Goal: Task Accomplishment & Management: Manage account settings

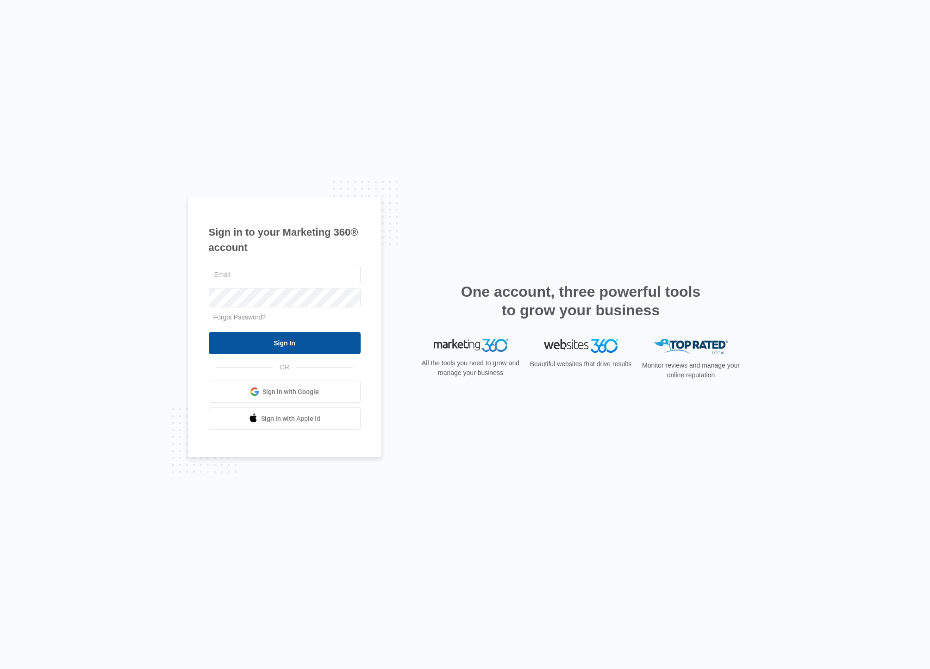
type input "[PERSON_NAME][EMAIL_ADDRESS][DOMAIN_NAME]"
click at [280, 339] on input "Sign In" at bounding box center [285, 343] width 152 height 22
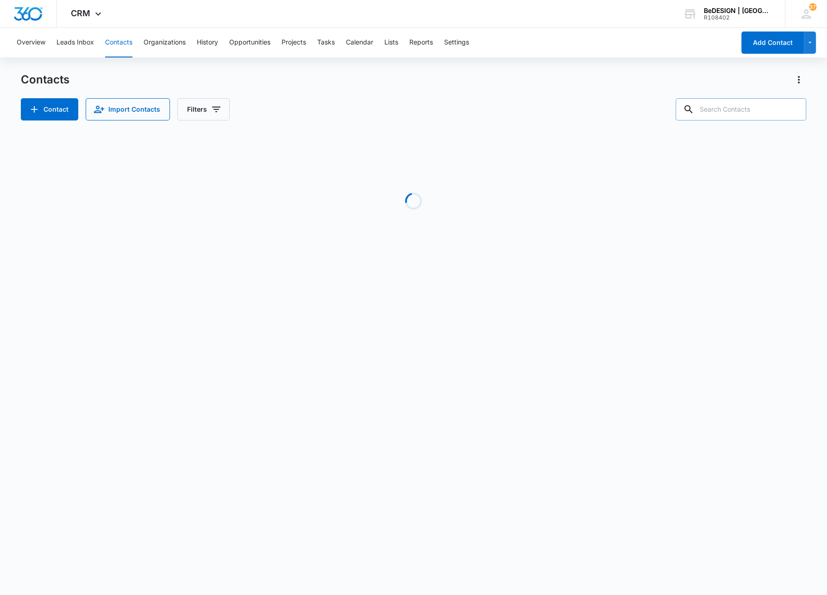
click at [721, 105] on input "text" at bounding box center [741, 109] width 131 height 22
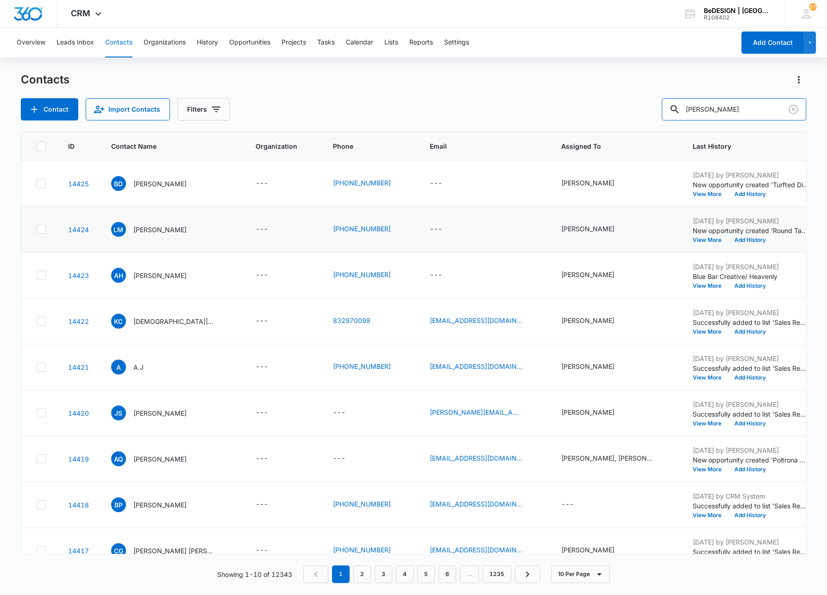
type input "Raj"
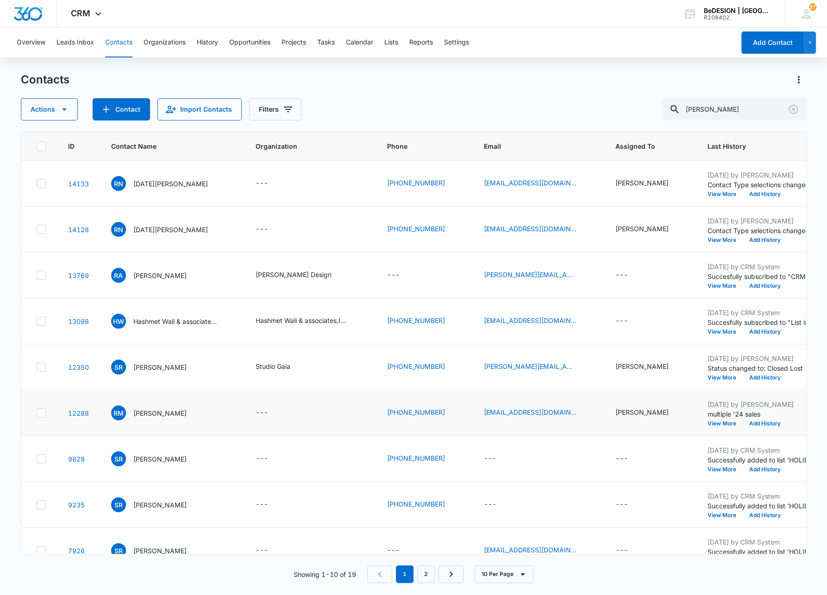
click at [41, 414] on icon at bounding box center [41, 412] width 8 height 8
click at [37, 413] on input "checkbox" at bounding box center [36, 413] width 0 height 0
checkbox input "true"
click at [793, 109] on icon "Clear" at bounding box center [793, 109] width 9 height 9
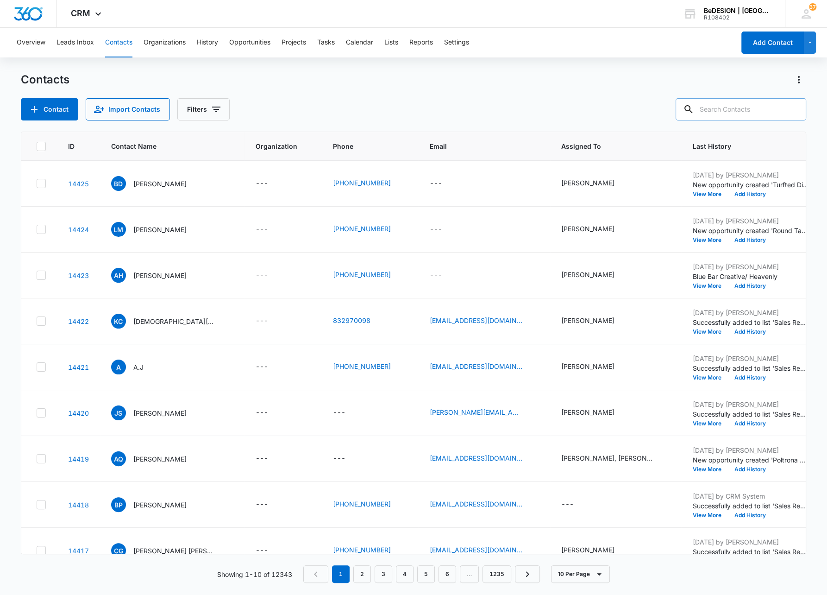
click at [739, 111] on input "text" at bounding box center [741, 109] width 131 height 22
type input "Bonnie"
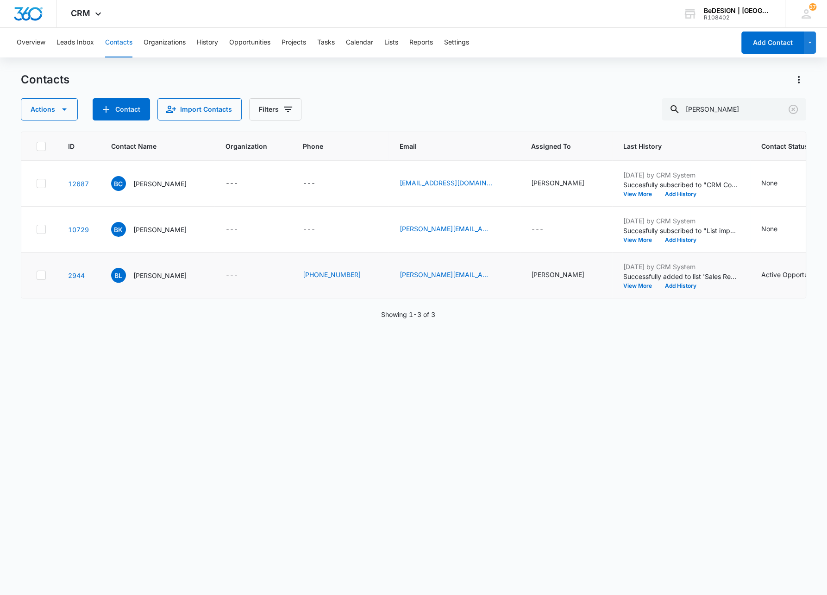
click at [41, 276] on icon at bounding box center [41, 275] width 6 height 4
click at [37, 276] on input "checkbox" at bounding box center [36, 275] width 0 height 0
checkbox input "true"
click at [796, 77] on icon "Actions" at bounding box center [798, 79] width 11 height 11
click at [737, 134] on div "Export All Contacts" at bounding box center [753, 133] width 61 height 6
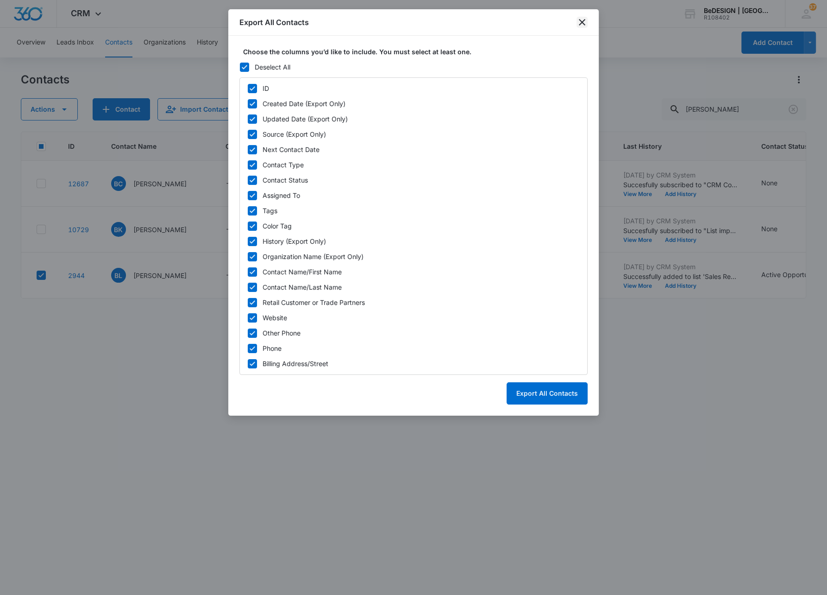
click at [580, 22] on icon "close" at bounding box center [582, 22] width 11 height 11
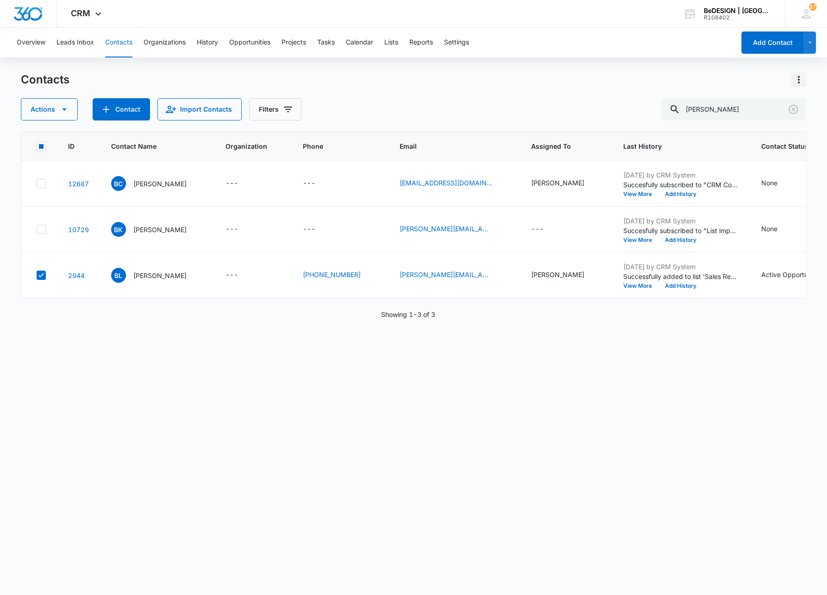
click at [798, 79] on icon "Actions" at bounding box center [799, 79] width 2 height 7
click at [63, 110] on icon "button" at bounding box center [64, 109] width 5 height 2
click at [49, 140] on div "Export" at bounding box center [66, 139] width 68 height 6
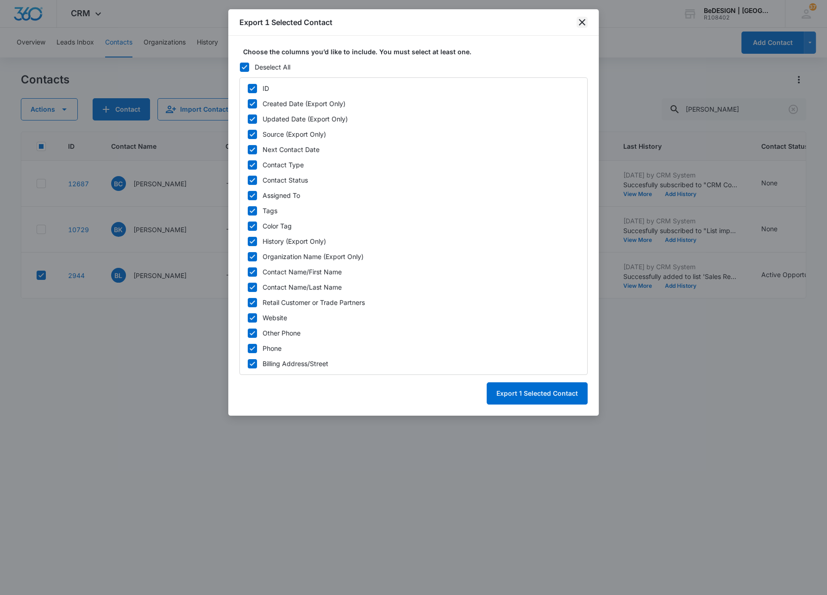
click at [583, 20] on icon "close" at bounding box center [582, 22] width 11 height 11
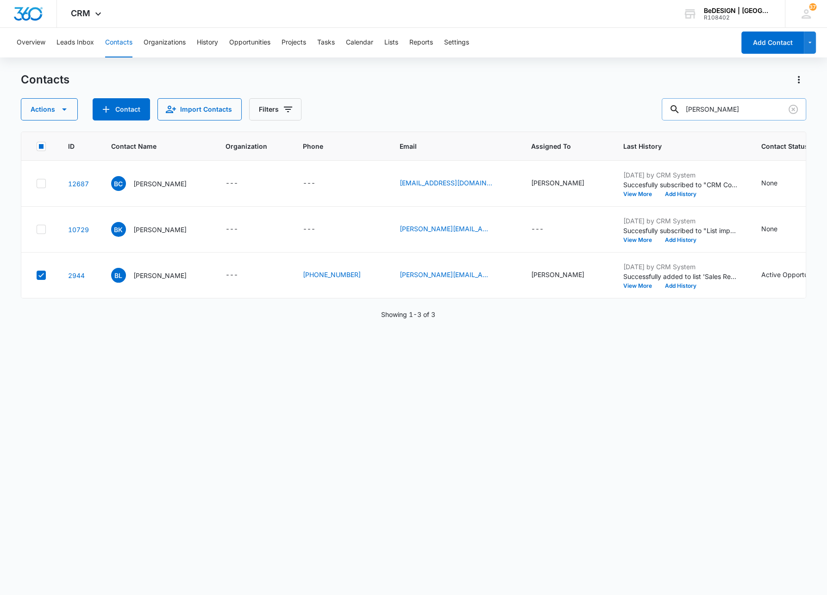
click at [742, 112] on input "Bonnie" at bounding box center [734, 109] width 144 height 22
type input "B"
click at [728, 116] on input "Raj" at bounding box center [734, 109] width 144 height 22
click at [753, 112] on input "Raj" at bounding box center [734, 109] width 144 height 22
type input "Raj"
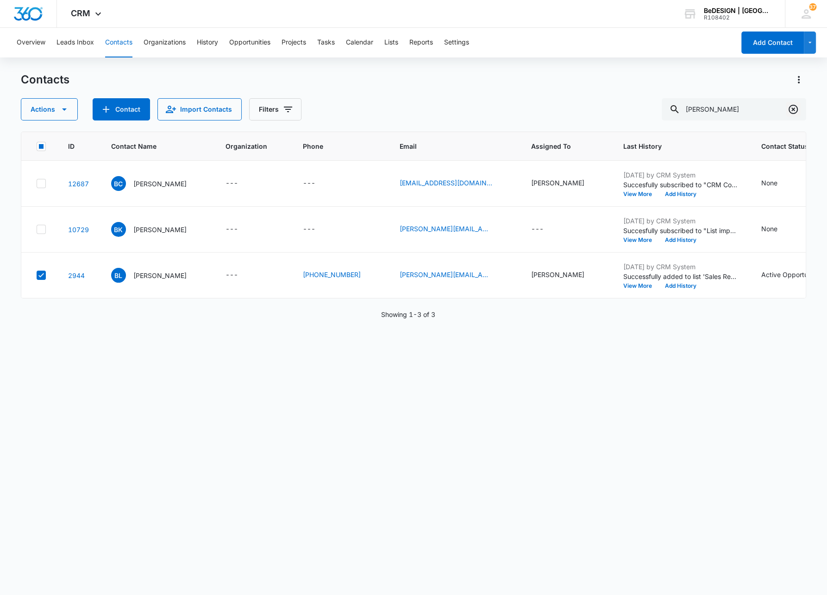
click at [794, 108] on icon "Clear" at bounding box center [793, 109] width 9 height 9
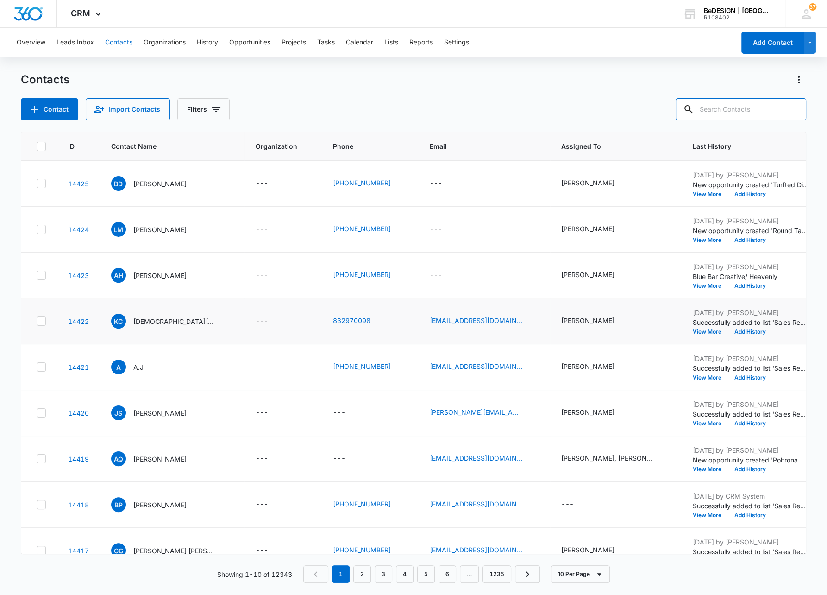
scroll to position [72, 0]
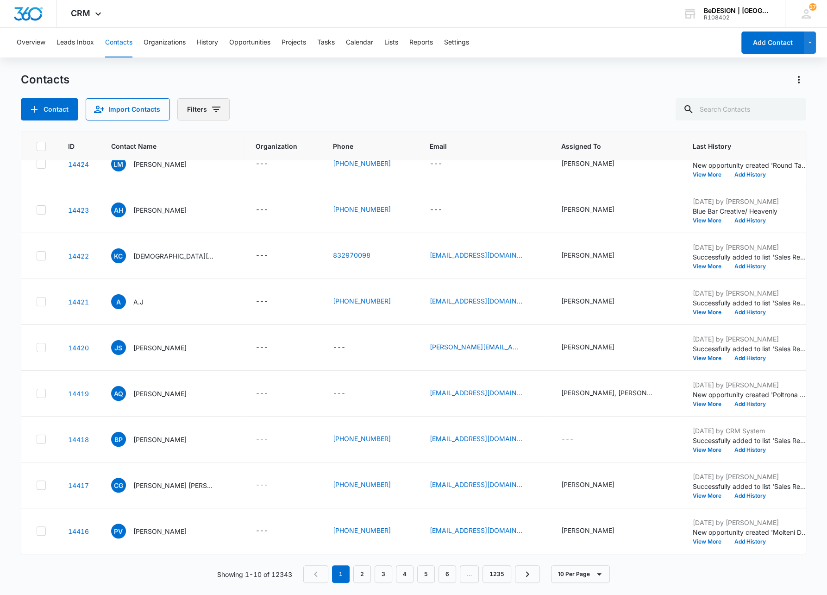
click at [212, 111] on icon "Filters" at bounding box center [216, 109] width 11 height 11
click at [283, 262] on icon "Show Custom Filters filters" at bounding box center [286, 263] width 11 height 11
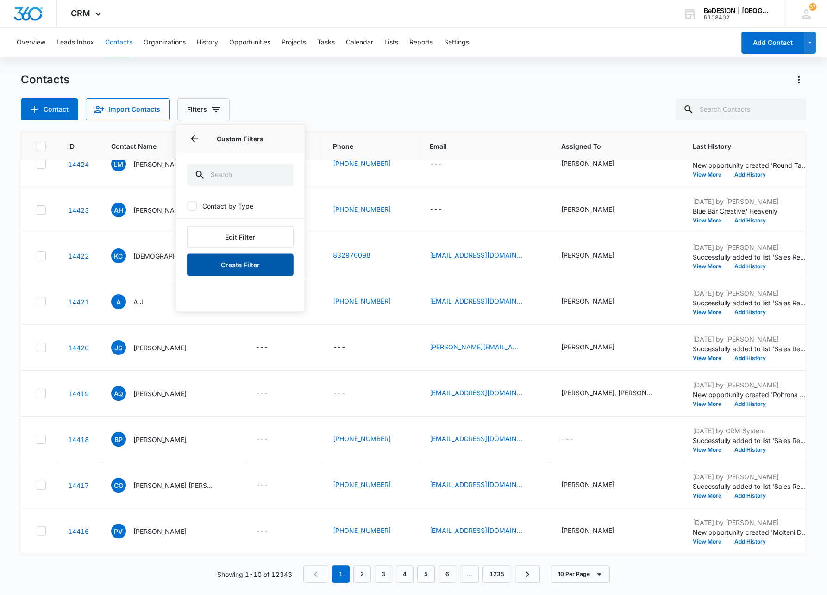
click at [232, 267] on button "Create Filter" at bounding box center [240, 264] width 107 height 22
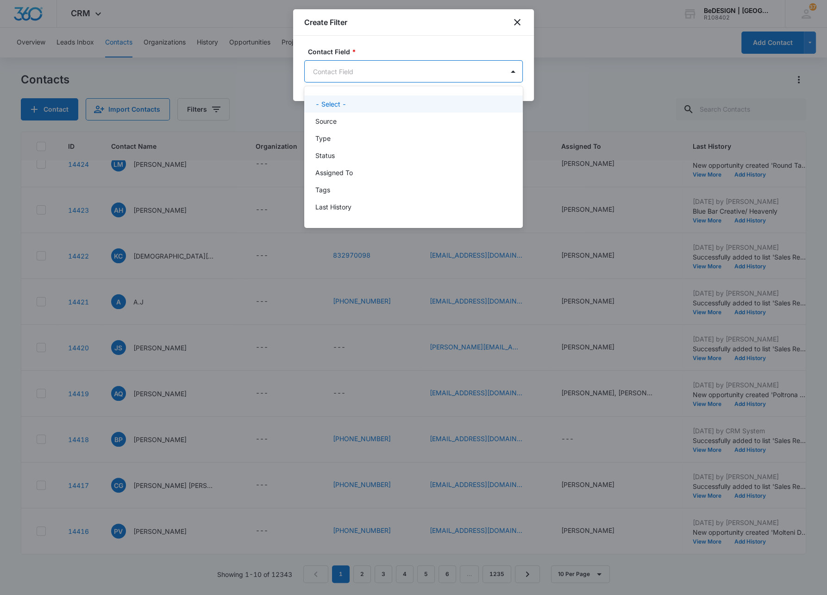
click at [345, 69] on body "CRM Apps Reputation Websites Forms CRM Email Social Payments Content Ads Intell…" at bounding box center [413, 297] width 827 height 595
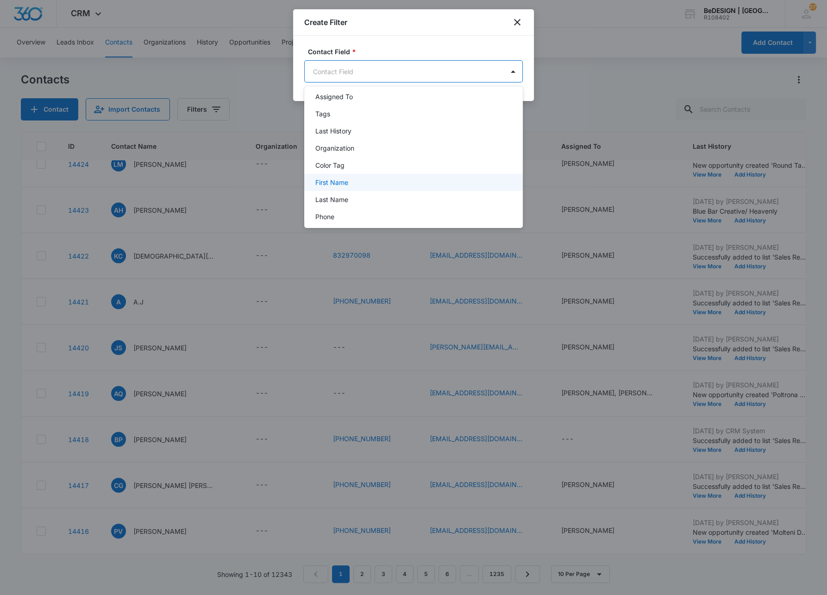
click at [341, 180] on p "First Name" at bounding box center [331, 182] width 33 height 10
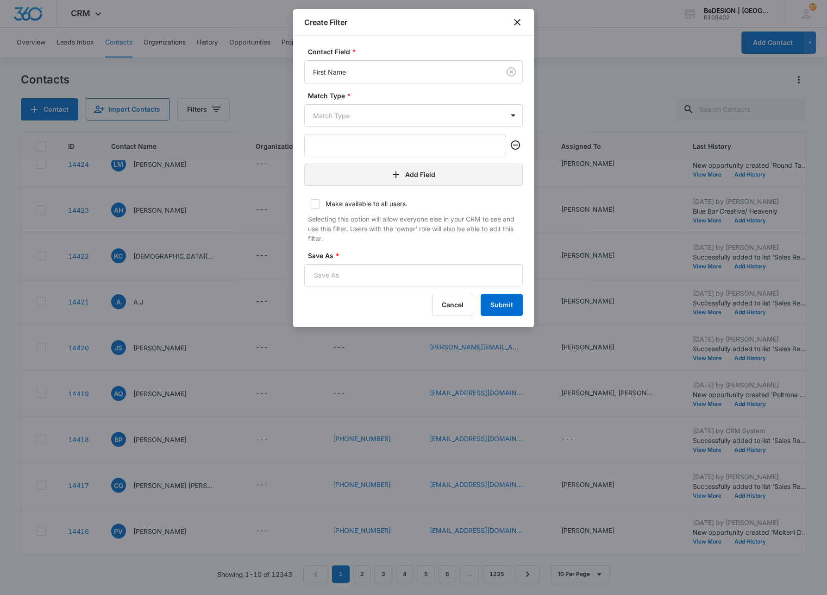
click at [363, 170] on button "Add Field" at bounding box center [413, 174] width 219 height 22
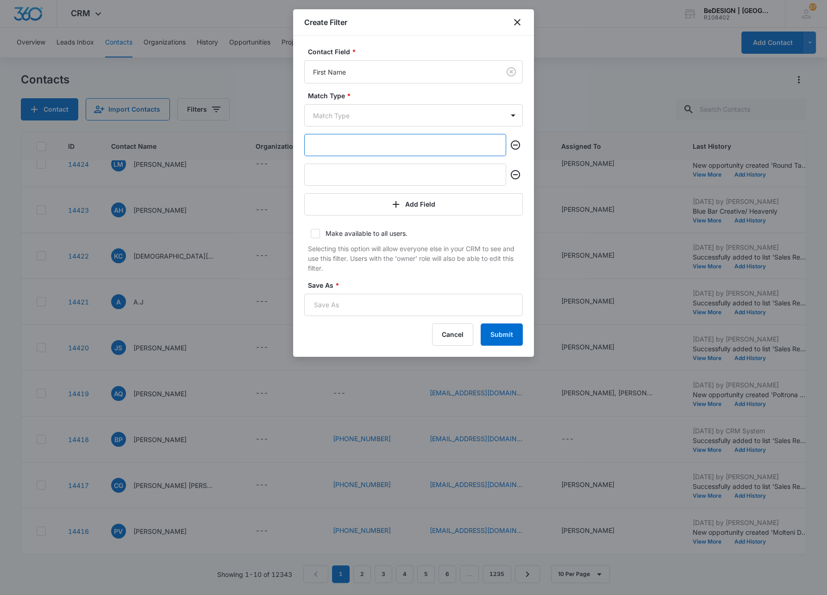
click at [337, 144] on input "text" at bounding box center [405, 145] width 202 height 22
type input "Lloyd"
click at [324, 173] on input "text" at bounding box center [405, 174] width 202 height 22
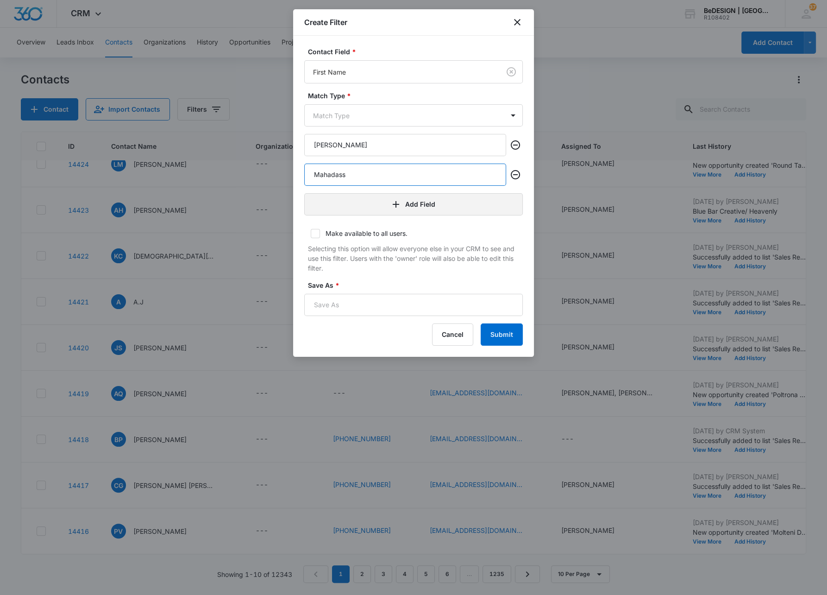
type input "Mahadass"
click at [390, 206] on icon "button" at bounding box center [395, 204] width 11 height 11
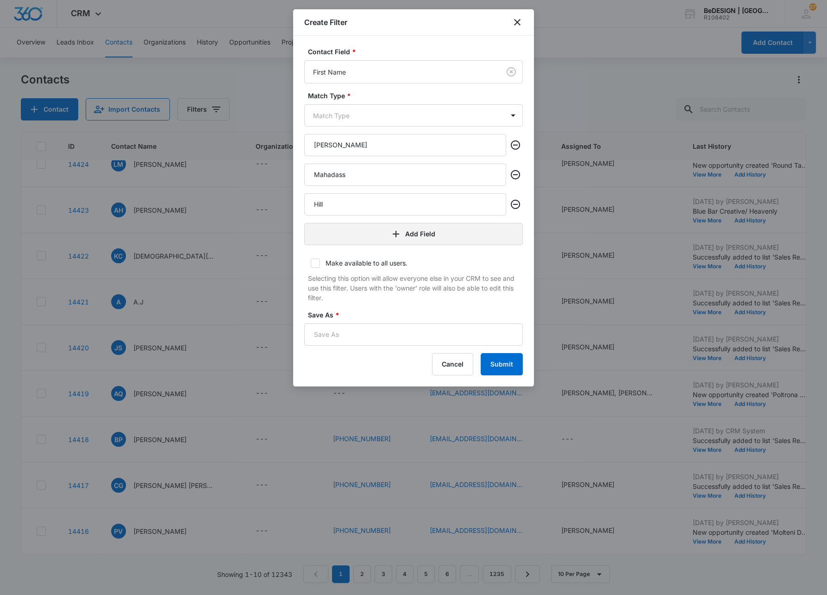
type input "Hill"
click at [377, 237] on button "Add Field" at bounding box center [413, 234] width 219 height 22
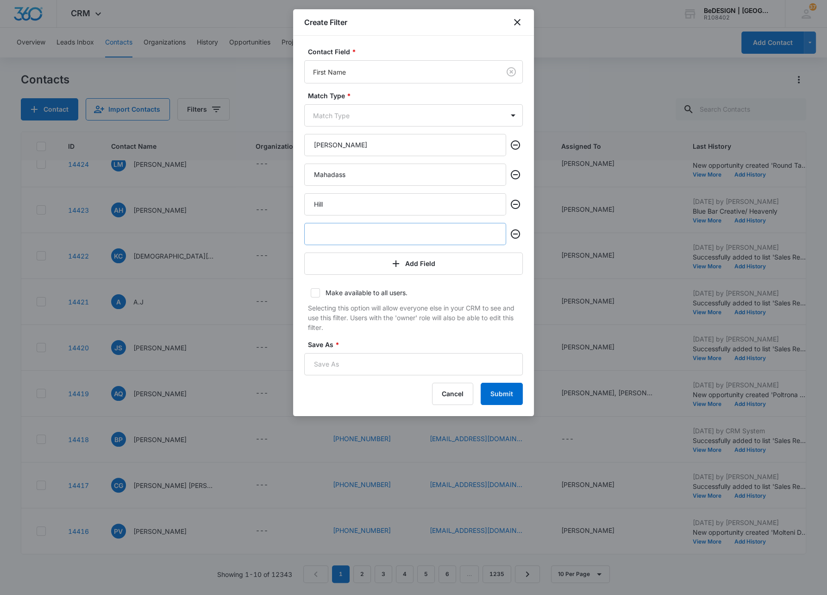
type input "I"
type input "Tipler"
click at [349, 265] on button "Add Field" at bounding box center [413, 263] width 219 height 22
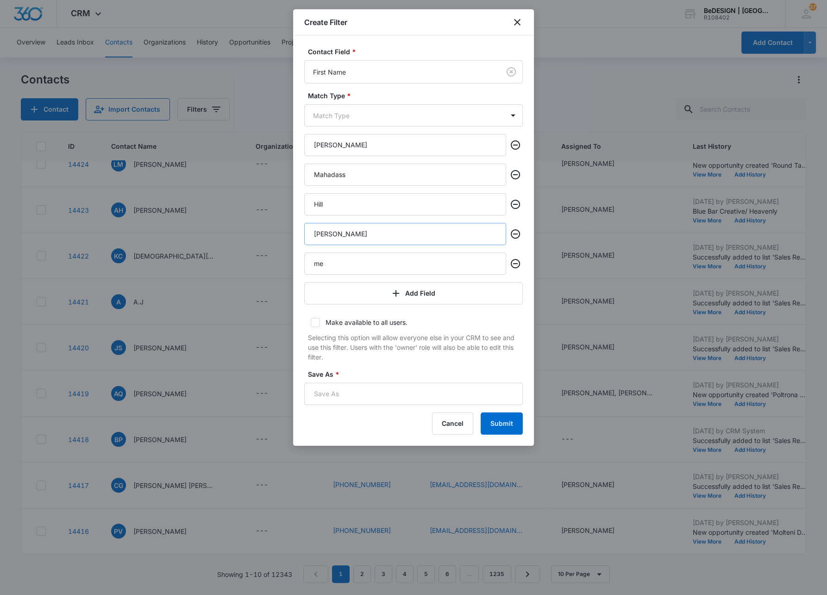
type input "m"
type input "M"
type input "J"
type input "Jeff"
drag, startPoint x: 345, startPoint y: 230, endPoint x: 306, endPoint y: 236, distance: 39.3
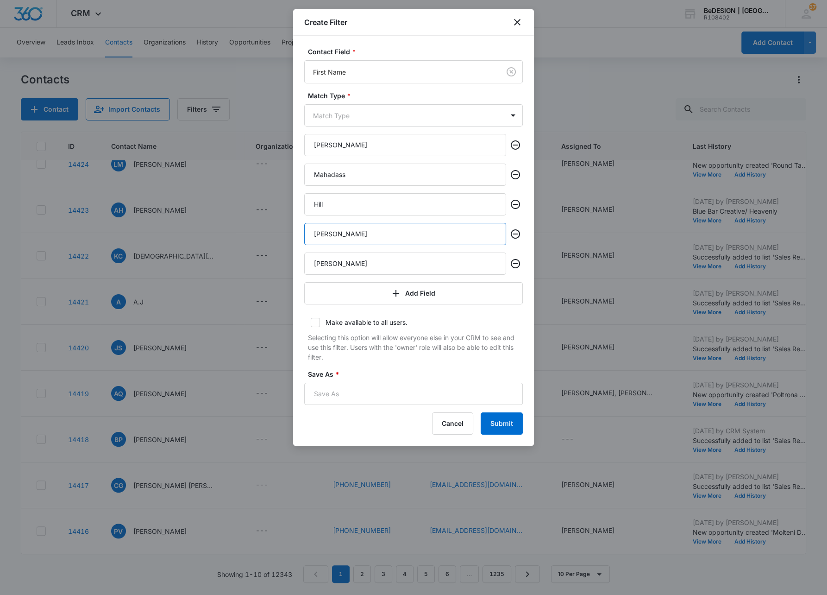
click at [306, 236] on input "Tipler" at bounding box center [405, 234] width 202 height 22
type input "Justin"
drag, startPoint x: 351, startPoint y: 204, endPoint x: 291, endPoint y: 207, distance: 60.3
click at [291, 207] on body "CRM Apps Reputation Websites Forms CRM Email Social Payments Content Ads Intell…" at bounding box center [413, 297] width 827 height 595
type input "Terral"
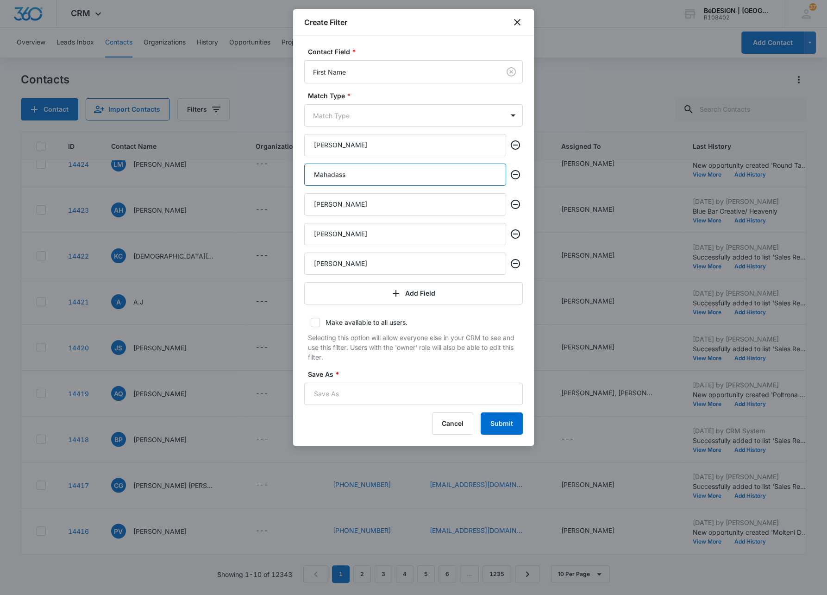
drag, startPoint x: 351, startPoint y: 173, endPoint x: 301, endPoint y: 176, distance: 49.7
click at [301, 176] on div "Contact Field * First Name Match Type * Match Type Lloyd Mahadass Terral Justin…" at bounding box center [413, 241] width 241 height 410
type input "F"
type input "Raj"
drag, startPoint x: 343, startPoint y: 144, endPoint x: 291, endPoint y: 149, distance: 52.1
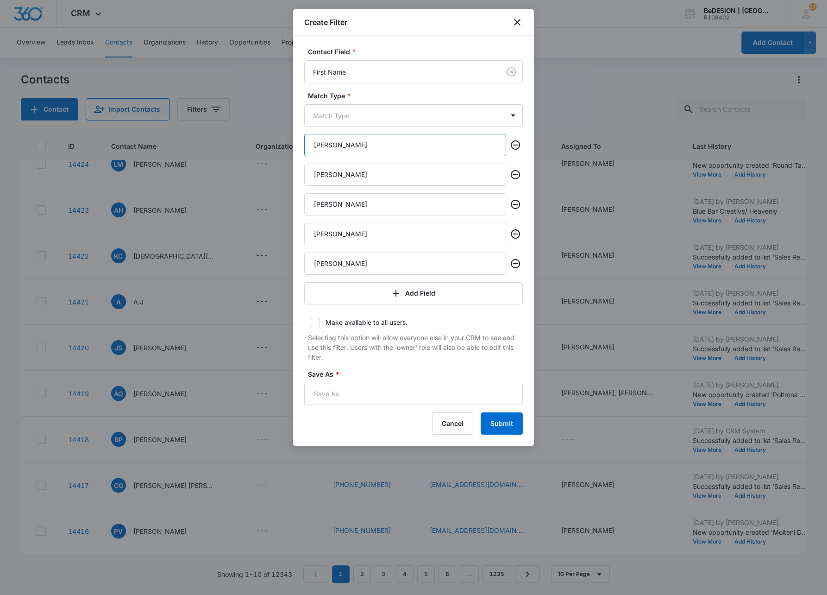
click at [291, 149] on body "CRM Apps Reputation Websites Forms CRM Email Social Payments Content Ads Intell…" at bounding box center [413, 297] width 827 height 595
type input "Bonnie"
click at [366, 294] on button "Add Field" at bounding box center [413, 293] width 219 height 22
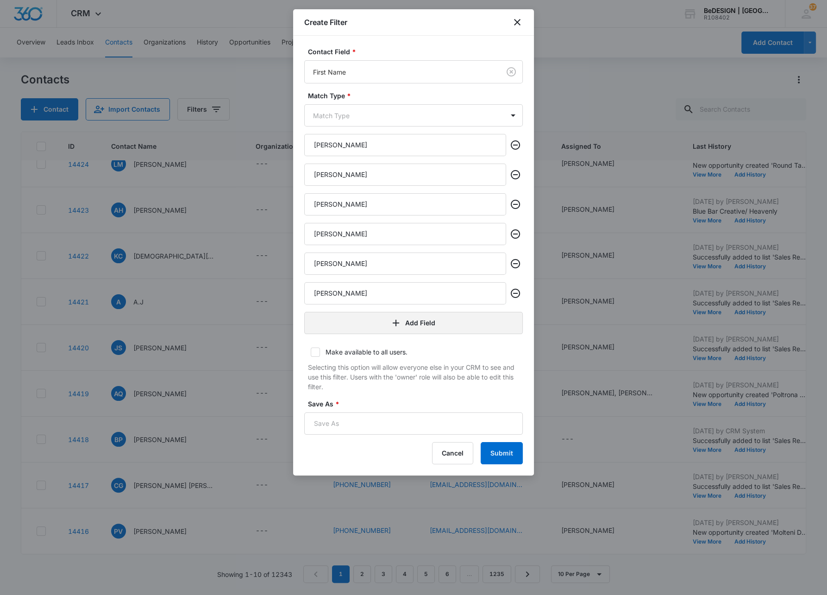
type input "Erica"
click at [368, 326] on button "Add Field" at bounding box center [413, 323] width 219 height 22
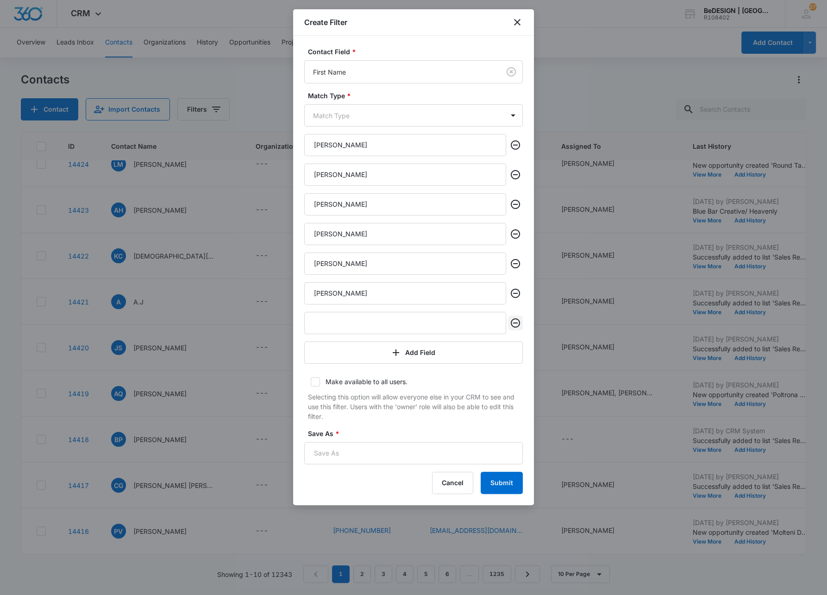
click at [516, 323] on icon "Remove" at bounding box center [515, 322] width 11 height 11
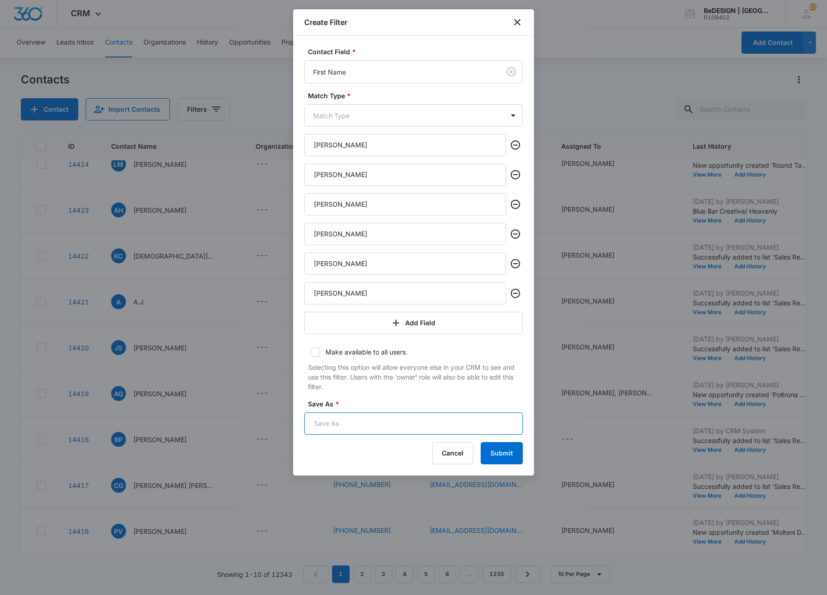
click at [384, 426] on input "Save As *" at bounding box center [413, 423] width 219 height 22
click at [512, 114] on body "CRM Apps Reputation Websites Forms CRM Email Social Payments Content Ads Intell…" at bounding box center [413, 297] width 827 height 595
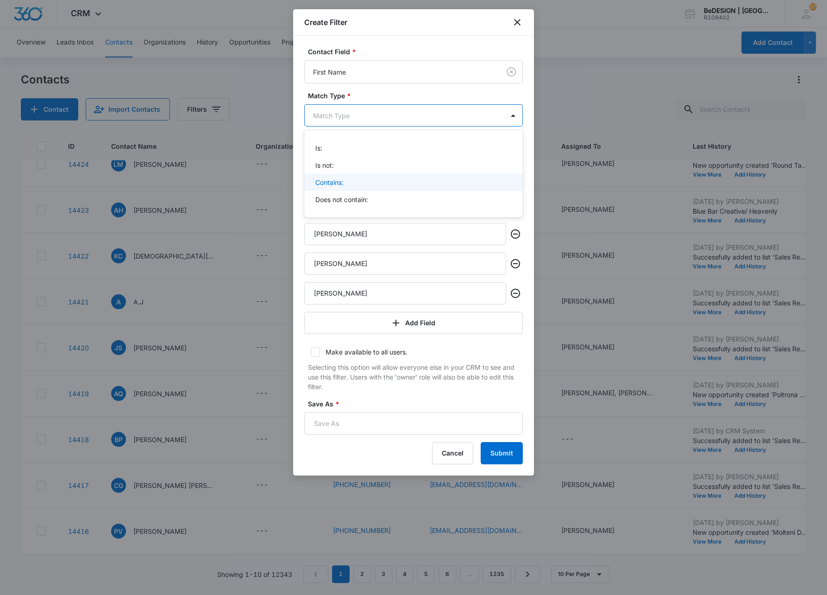
click at [331, 183] on p "Contains:" at bounding box center [329, 182] width 28 height 10
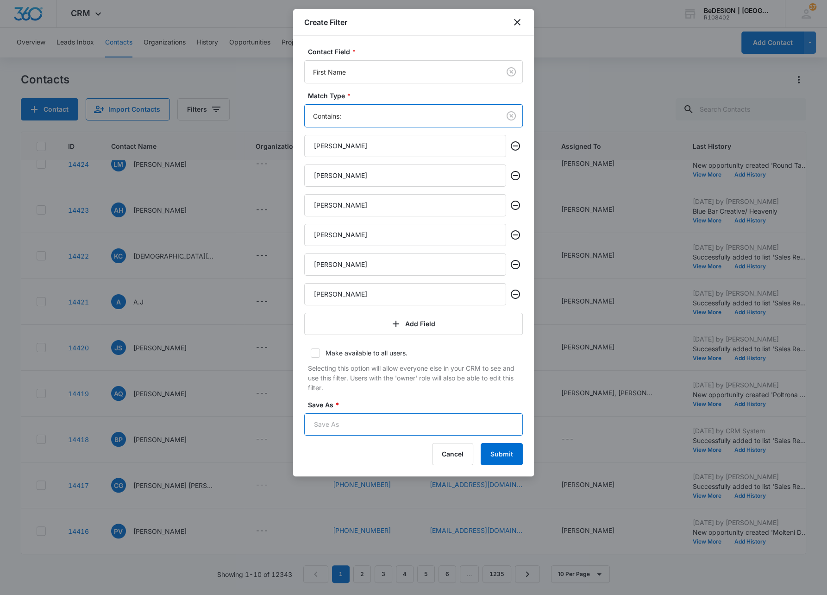
click at [382, 428] on input "Save As *" at bounding box center [413, 424] width 219 height 22
type input "Daniel VIP List"
click at [497, 451] on button "Submit" at bounding box center [502, 454] width 42 height 22
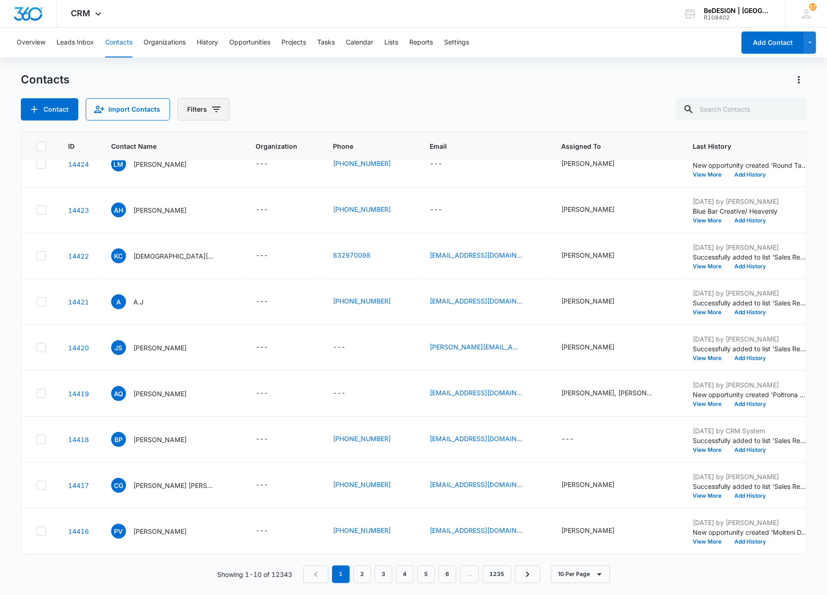
click at [211, 105] on icon "Filters" at bounding box center [216, 109] width 11 height 11
click at [289, 260] on icon "Show Custom Filters filters" at bounding box center [286, 263] width 11 height 11
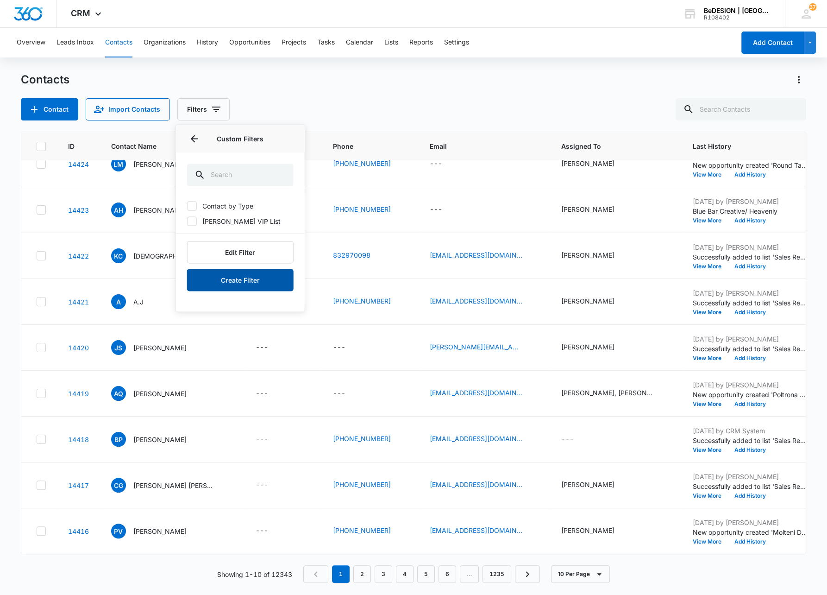
click at [232, 281] on button "Create Filter" at bounding box center [240, 280] width 107 height 22
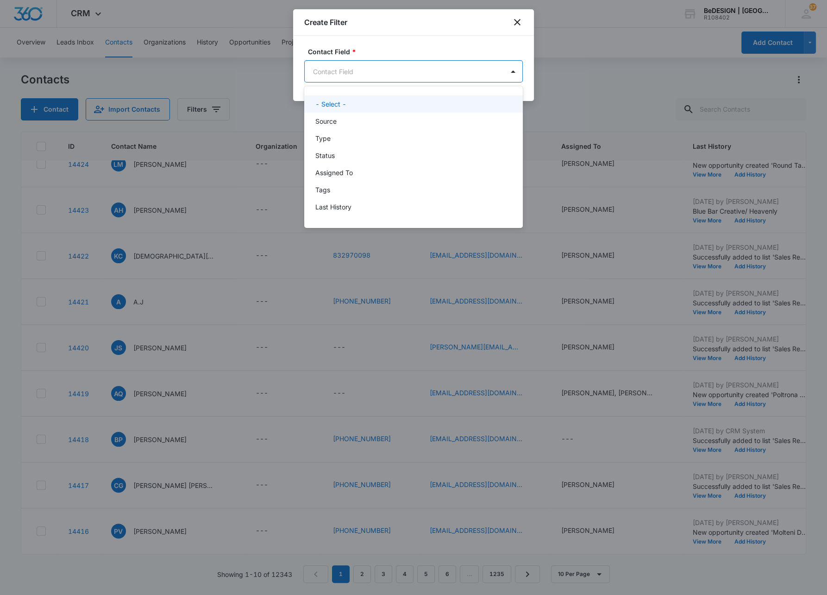
click at [343, 67] on body "CRM Apps Reputation Websites Forms CRM Email Social Payments Content Ads Intell…" at bounding box center [413, 297] width 827 height 595
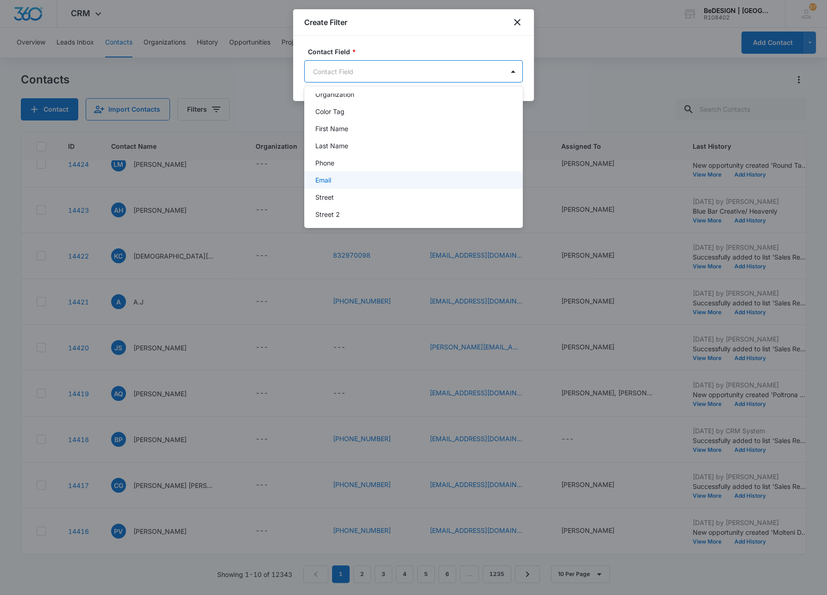
scroll to position [132, 0]
click at [336, 144] on p "Last Name" at bounding box center [331, 143] width 33 height 10
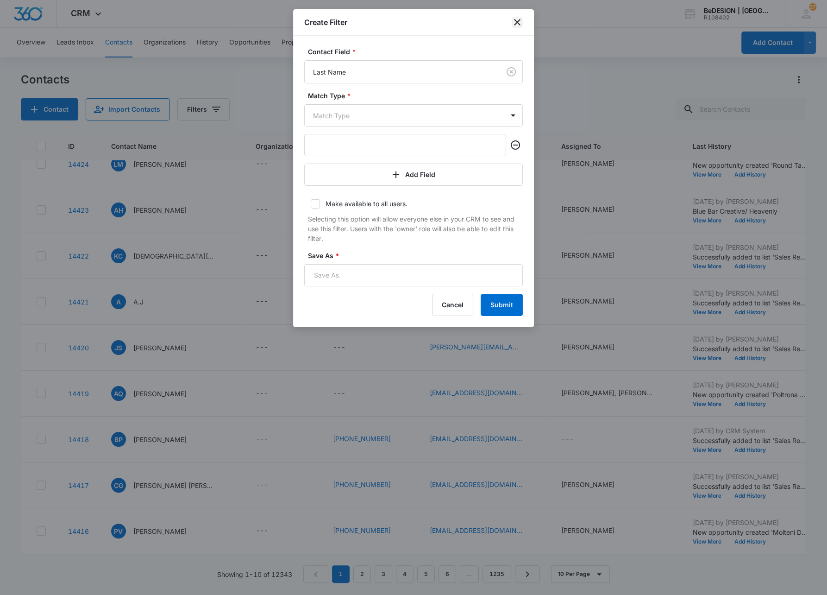
click at [514, 22] on icon "close" at bounding box center [517, 22] width 11 height 11
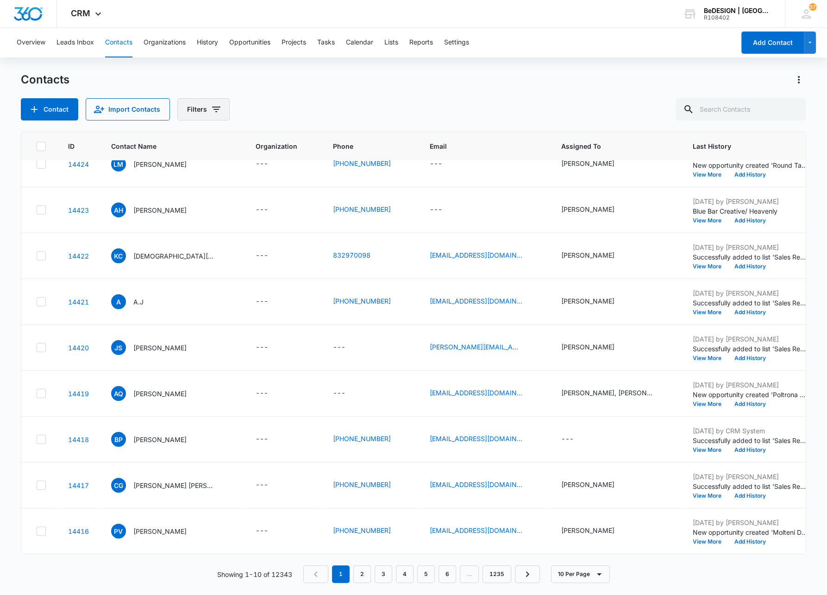
click at [204, 110] on button "Filters" at bounding box center [203, 109] width 52 height 22
click at [282, 264] on icon "Show Custom Filters filters" at bounding box center [286, 263] width 11 height 11
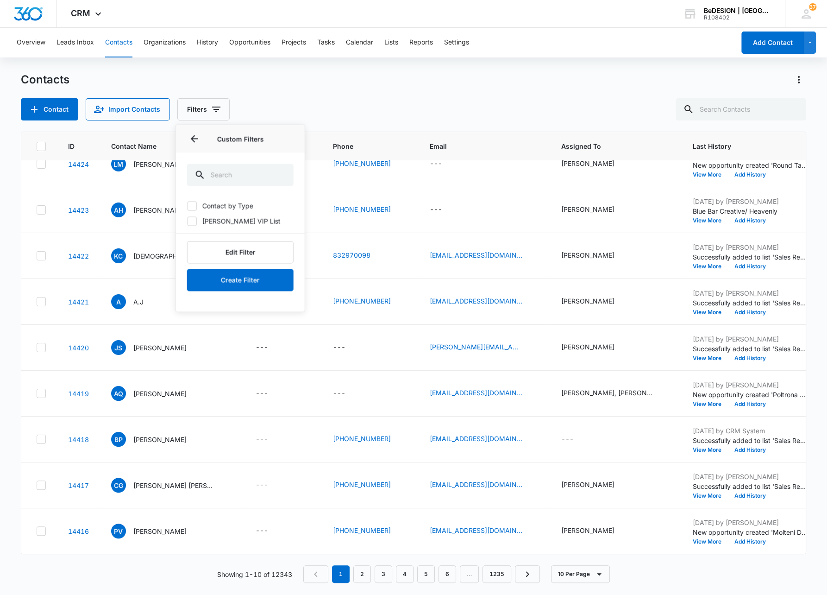
click at [194, 221] on icon at bounding box center [192, 221] width 8 height 8
click at [188, 221] on input "Daniel VIP List" at bounding box center [187, 220] width 0 height 0
checkbox input "true"
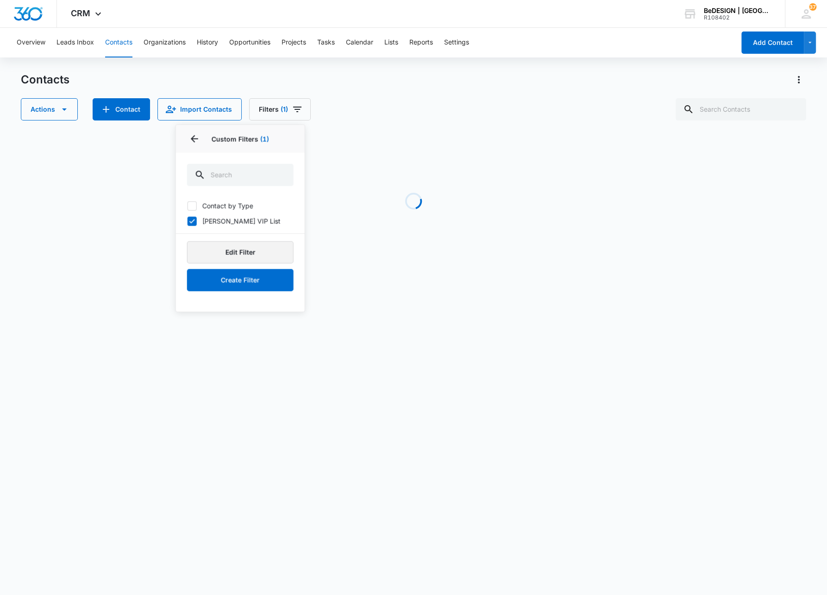
click at [225, 256] on button "Edit Filter" at bounding box center [240, 252] width 107 height 22
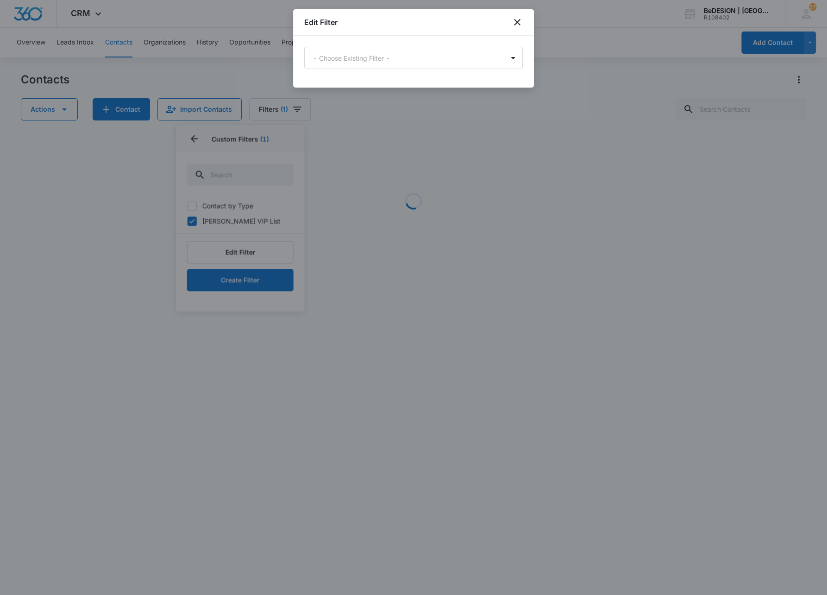
scroll to position [0, 0]
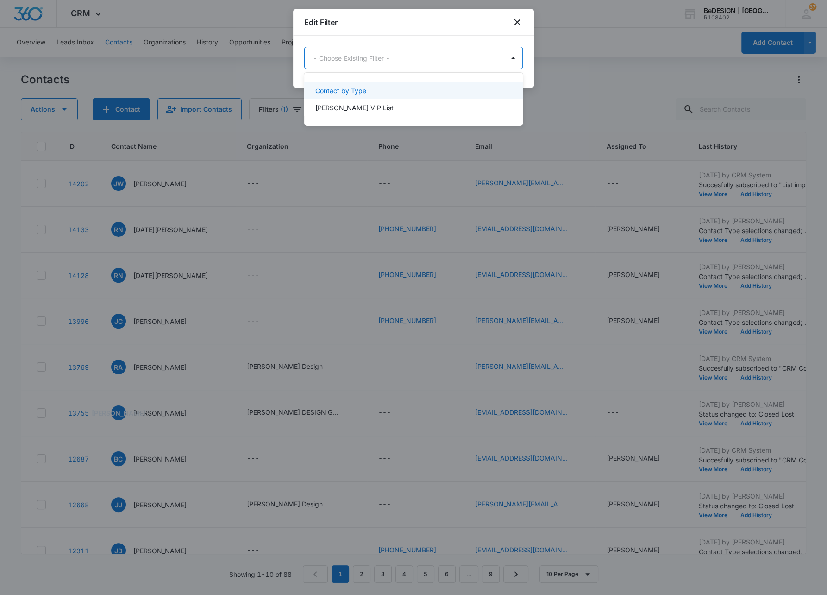
click at [400, 55] on body "CRM Apps Reputation Websites Forms CRM Email Social Payments Content Ads Intell…" at bounding box center [413, 297] width 827 height 595
click at [352, 107] on p "Daniel VIP List" at bounding box center [354, 108] width 78 height 10
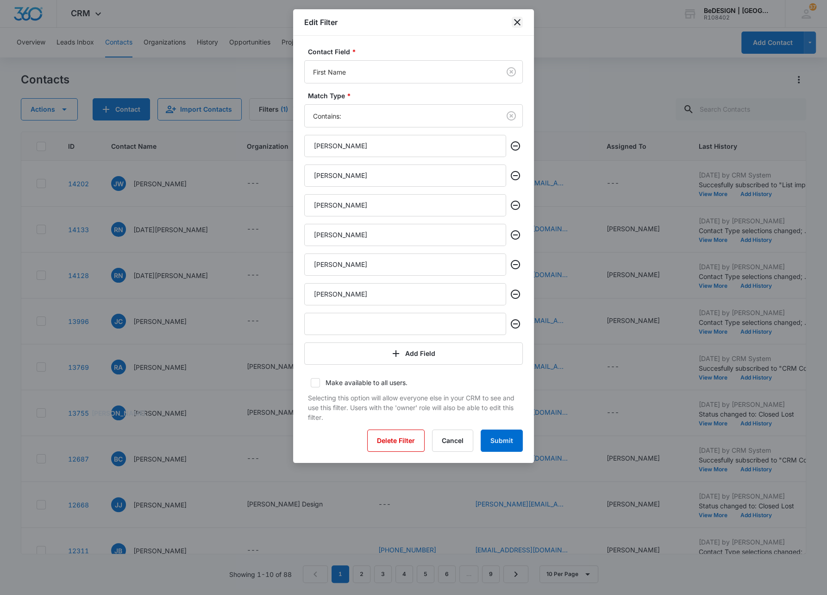
click at [517, 22] on icon "close" at bounding box center [517, 22] width 6 height 6
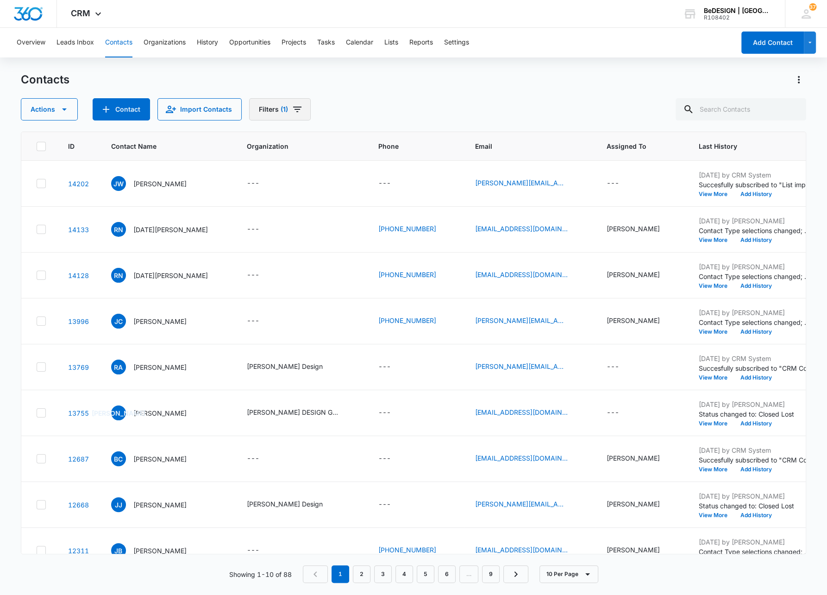
click at [268, 114] on button "Filters (1)" at bounding box center [280, 109] width 62 height 22
click at [353, 263] on icon "Show Custom Filters filters" at bounding box center [356, 263] width 11 height 11
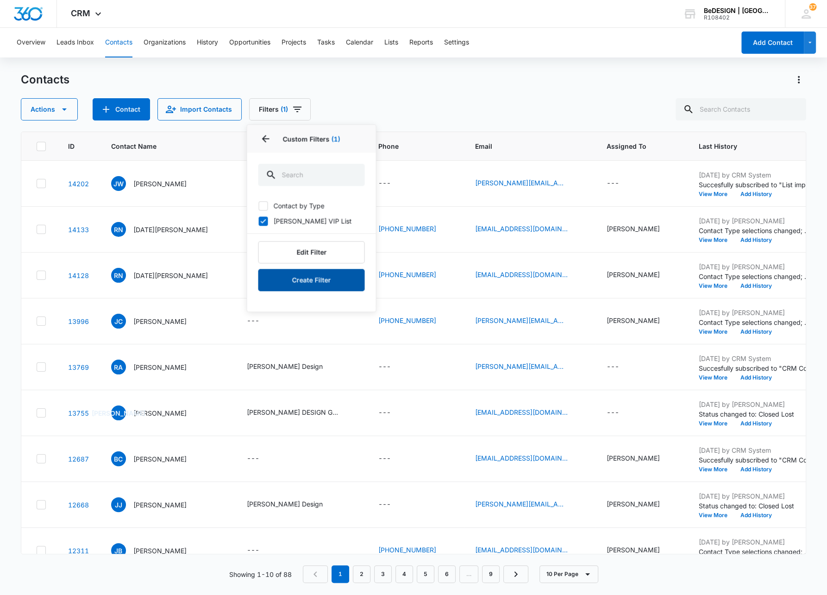
click at [325, 276] on button "Create Filter" at bounding box center [311, 280] width 107 height 22
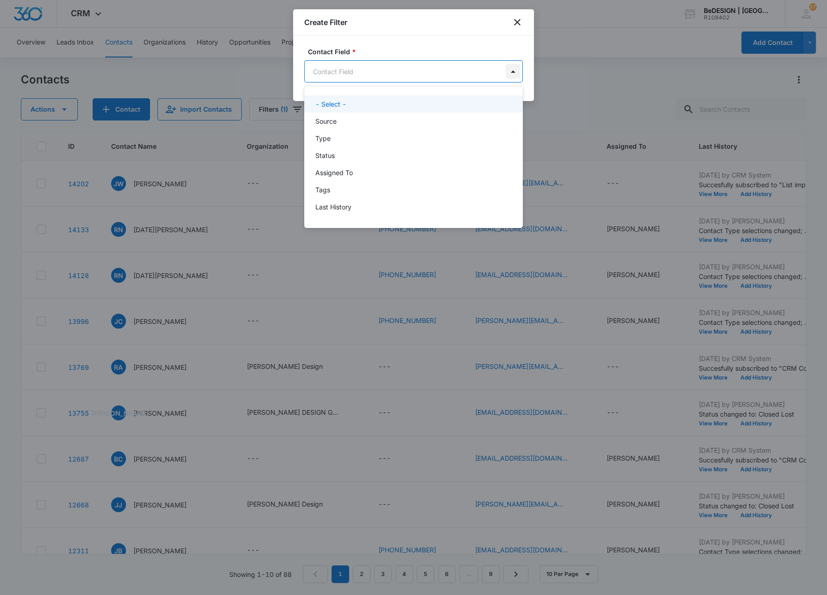
click at [512, 70] on body "CRM Apps Reputation Websites Forms CRM Email Social Payments Content Ads Intell…" at bounding box center [413, 297] width 827 height 595
click at [336, 178] on p "Last Name" at bounding box center [331, 176] width 33 height 10
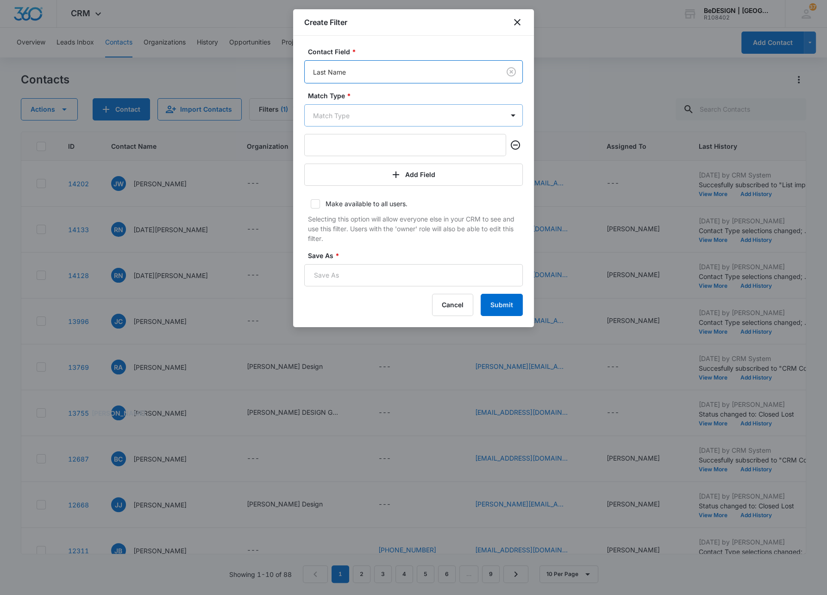
click at [336, 114] on body "CRM Apps Reputation Websites Forms CRM Email Social Payments Content Ads Intell…" at bounding box center [413, 297] width 827 height 595
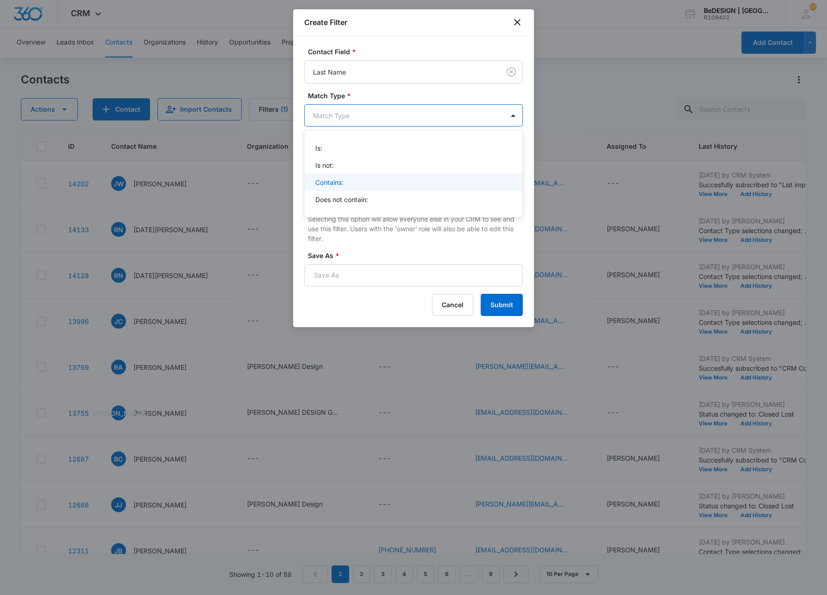
click at [333, 180] on p "Contains:" at bounding box center [329, 182] width 28 height 10
click at [329, 175] on button "Add Field" at bounding box center [413, 175] width 219 height 22
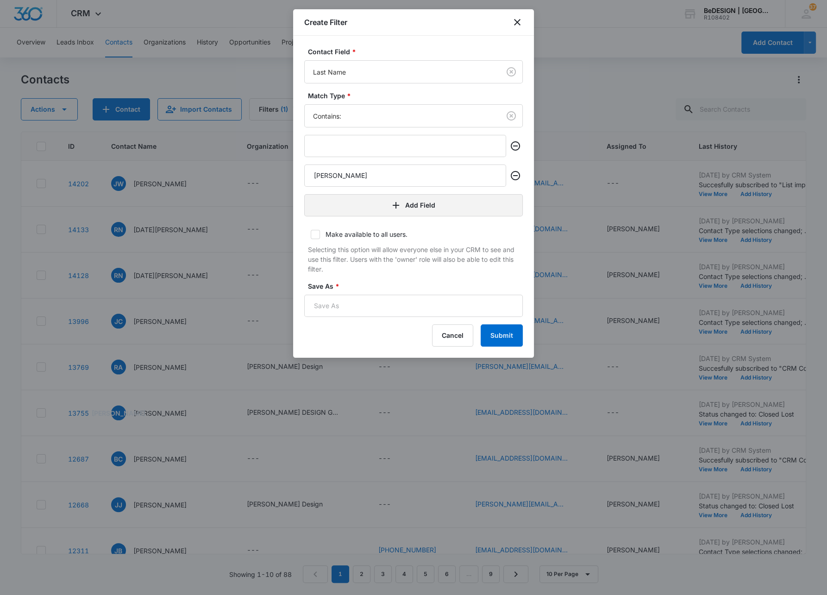
type input "Lloyd"
click at [409, 201] on button "Add Field" at bounding box center [413, 205] width 219 height 22
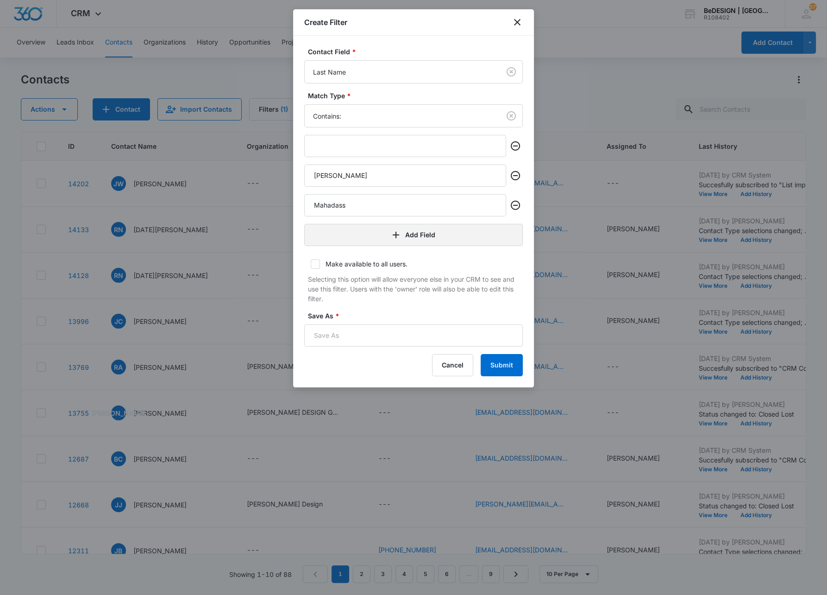
type input "Mahadass"
click at [361, 233] on button "Add Field" at bounding box center [413, 235] width 219 height 22
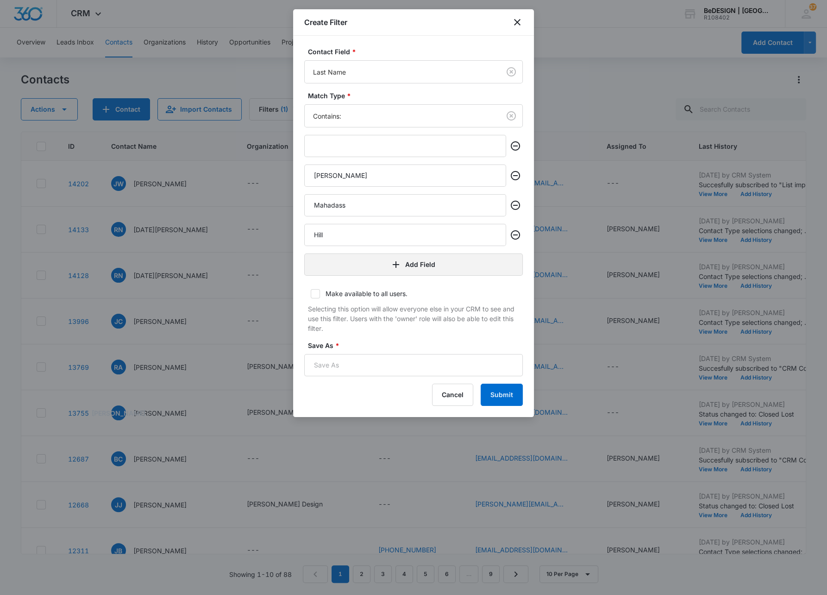
type input "Hill"
click at [354, 270] on button "Add Field" at bounding box center [413, 264] width 219 height 22
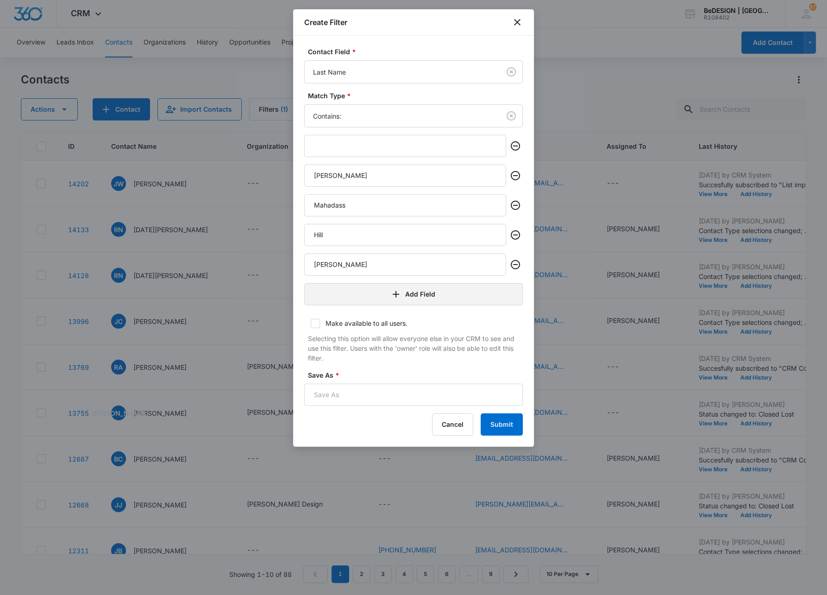
type input "Tipler"
click at [348, 295] on button "Add Field" at bounding box center [413, 294] width 219 height 22
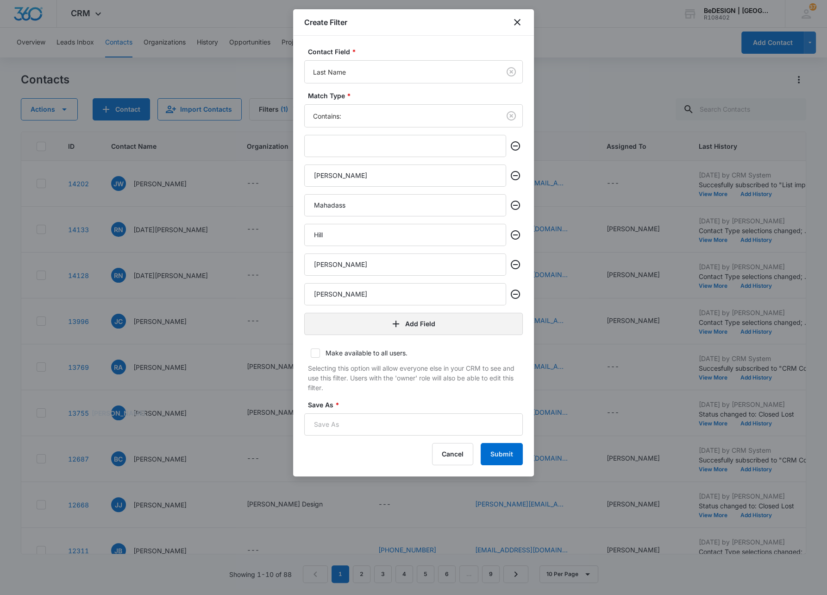
type input "Horning"
click at [354, 323] on button "Add Field" at bounding box center [413, 324] width 219 height 22
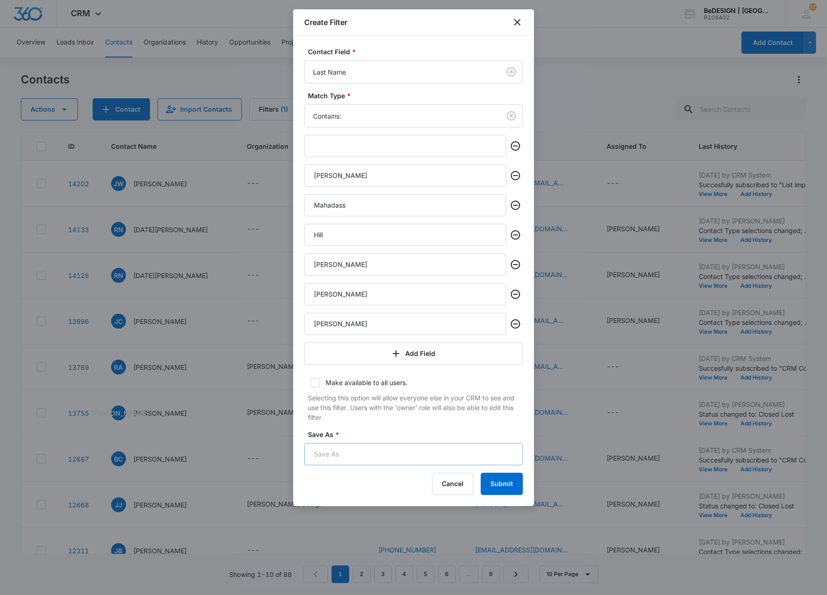
type input "Levit"
click at [342, 459] on input "Save As *" at bounding box center [413, 454] width 219 height 22
type input "Daniel VIP Last"
click at [507, 483] on button "Submit" at bounding box center [502, 483] width 42 height 22
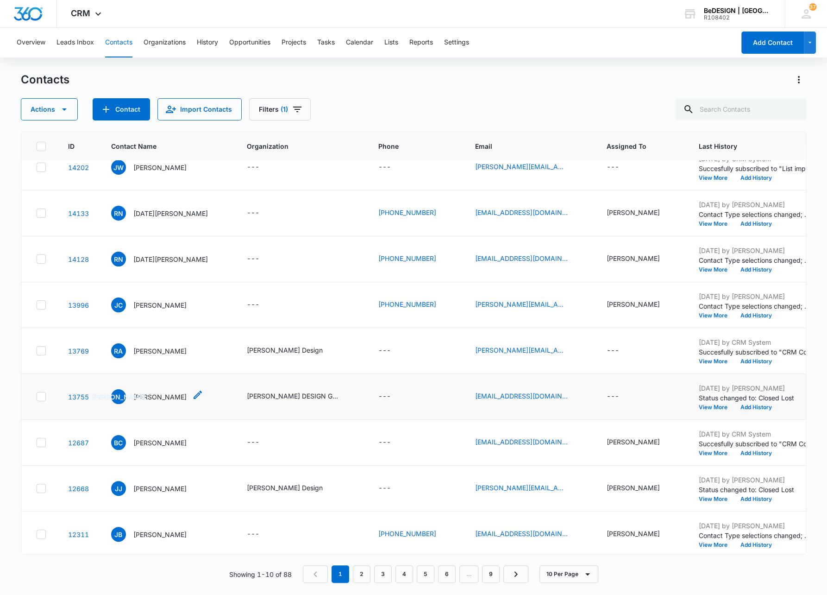
scroll to position [0, 0]
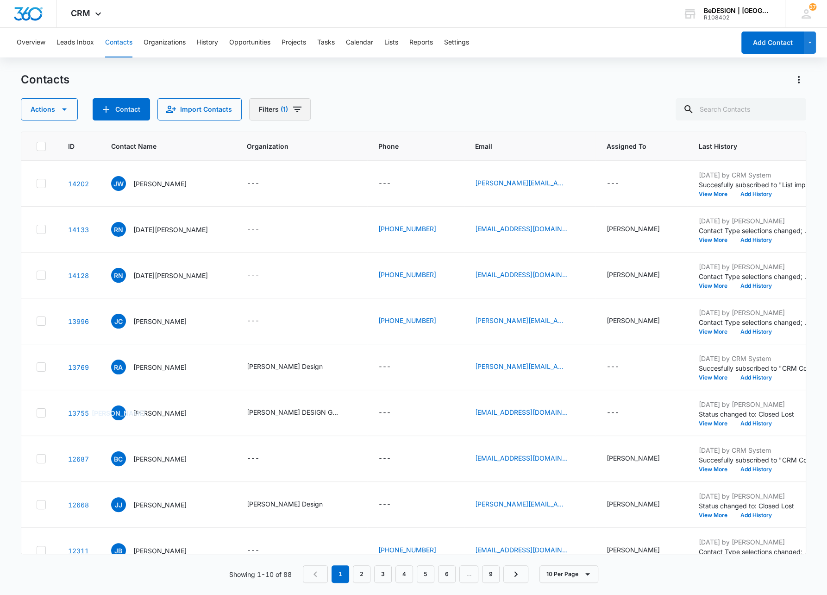
click at [300, 109] on button "Filters (1)" at bounding box center [280, 109] width 62 height 22
click at [355, 262] on icon "Show Custom Filters filters" at bounding box center [356, 263] width 11 height 11
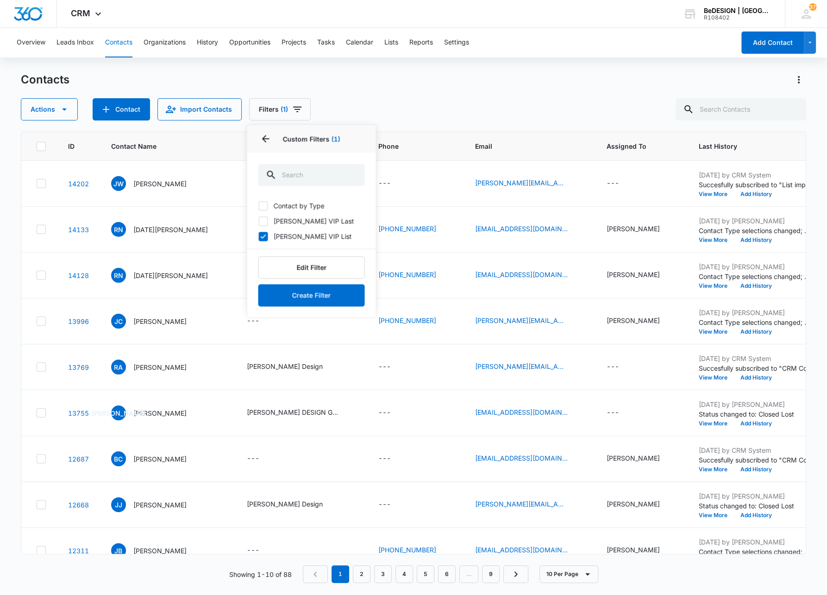
click at [264, 219] on icon at bounding box center [263, 221] width 8 height 8
click at [258, 220] on input "Daniel VIP Last" at bounding box center [258, 220] width 0 height 0
checkbox input "true"
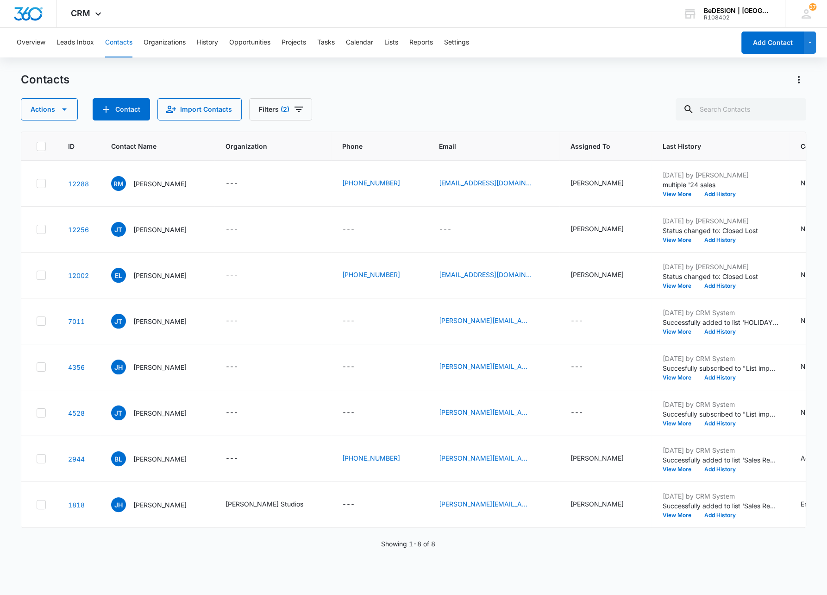
click at [395, 113] on div "Actions Contact Import Contacts Filters (2)" at bounding box center [414, 109] width 786 height 22
click at [40, 229] on icon at bounding box center [41, 229] width 8 height 8
click at [37, 229] on input "checkbox" at bounding box center [36, 229] width 0 height 0
checkbox input "true"
click at [39, 369] on icon at bounding box center [41, 367] width 8 height 8
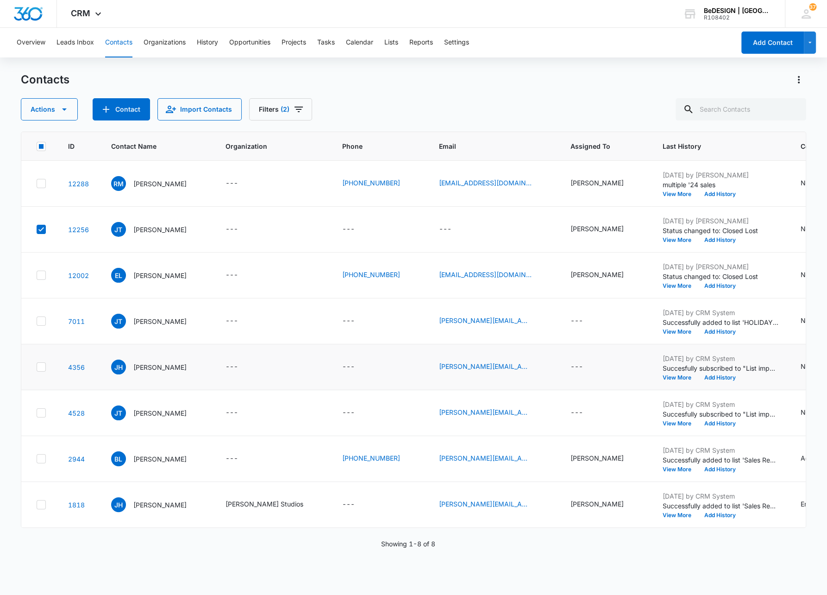
click at [37, 367] on input "checkbox" at bounding box center [36, 367] width 0 height 0
checkbox input "true"
click at [42, 411] on icon at bounding box center [41, 412] width 6 height 4
click at [37, 413] on input "checkbox" at bounding box center [36, 413] width 0 height 0
checkbox input "true"
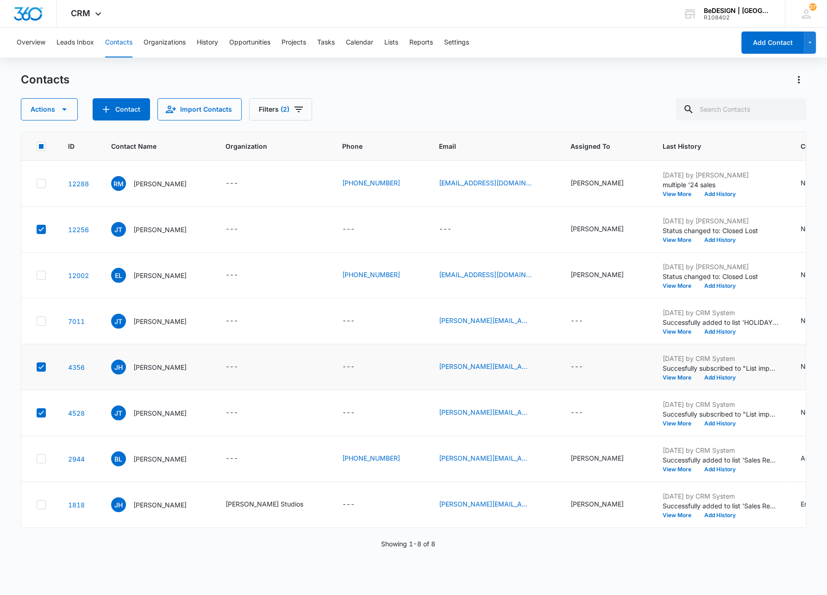
click at [42, 366] on icon at bounding box center [41, 366] width 6 height 4
click at [37, 367] on input "checkbox" at bounding box center [36, 367] width 0 height 0
checkbox input "false"
click at [40, 320] on icon at bounding box center [41, 321] width 8 height 8
click at [37, 321] on input "checkbox" at bounding box center [36, 321] width 0 height 0
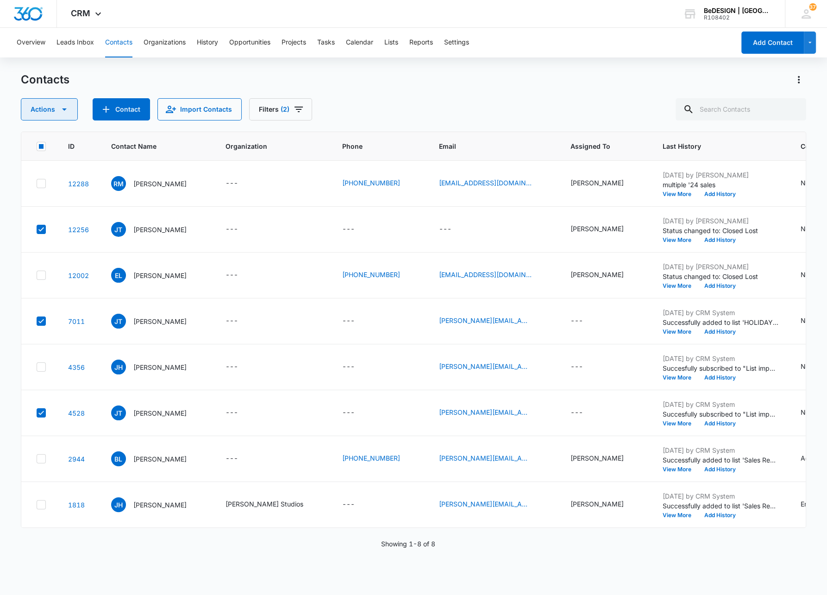
click at [64, 107] on icon "button" at bounding box center [64, 109] width 11 height 11
click at [18, 210] on main "Contacts Actions Export Duplicate Assign Type Assign Status Delete Manage by Fi…" at bounding box center [413, 332] width 827 height 521
click at [38, 319] on icon at bounding box center [41, 321] width 8 height 8
click at [37, 321] on input "checkbox" at bounding box center [36, 321] width 0 height 0
checkbox input "false"
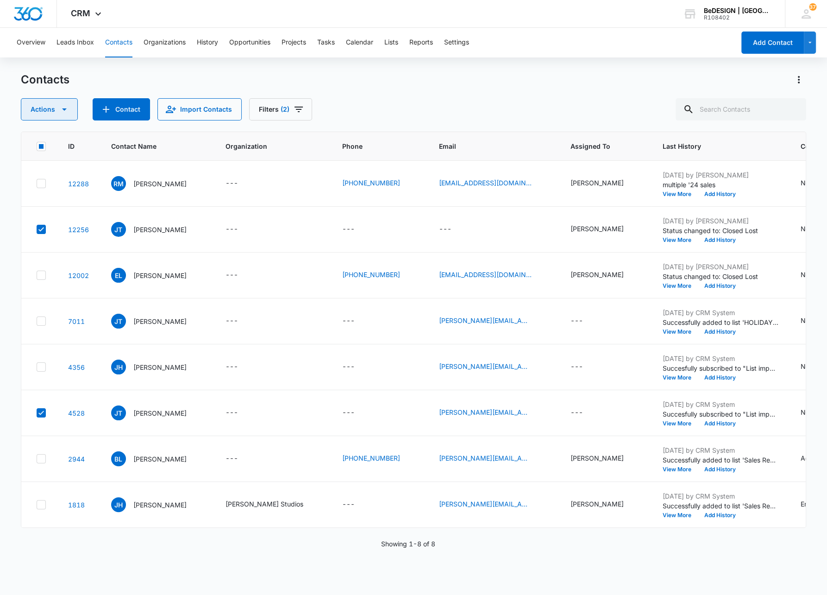
click at [62, 113] on icon "button" at bounding box center [64, 109] width 11 height 11
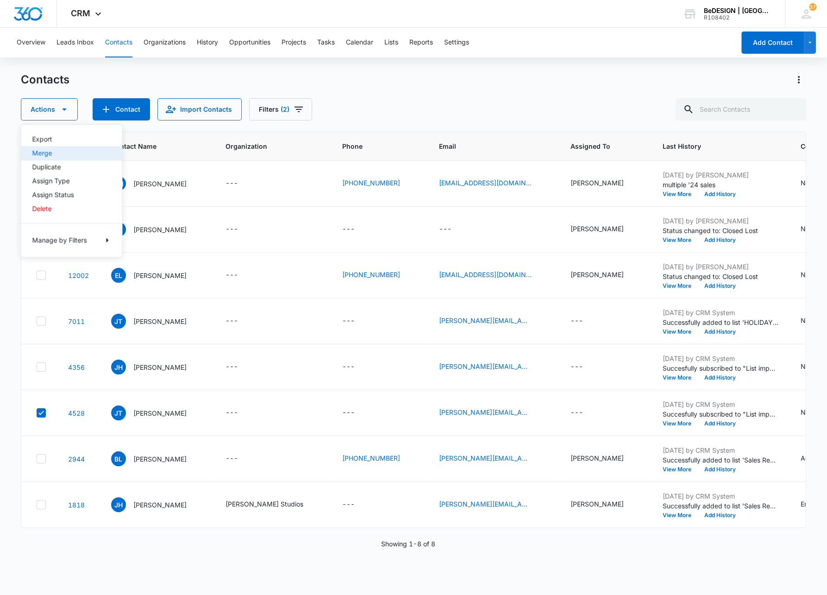
click at [48, 151] on div "Merge" at bounding box center [66, 153] width 68 height 6
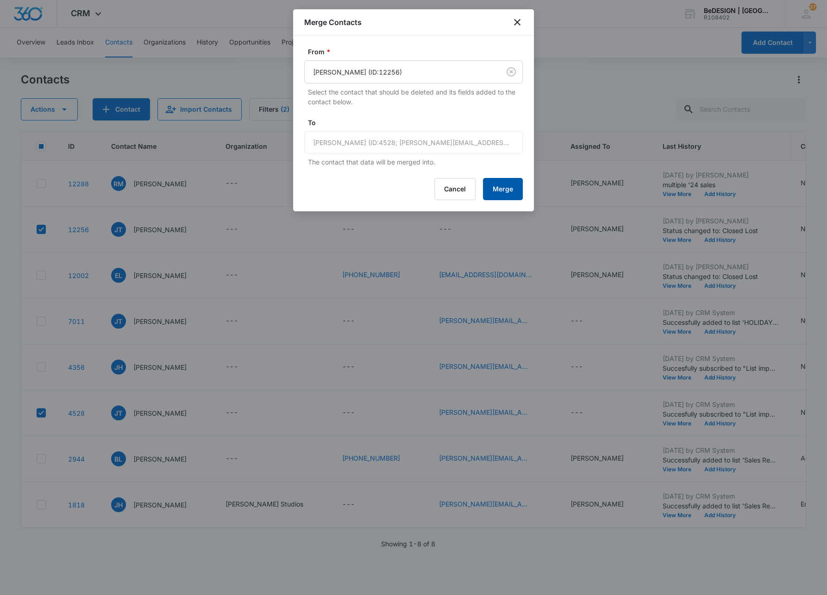
click at [501, 189] on button "Merge" at bounding box center [503, 189] width 40 height 22
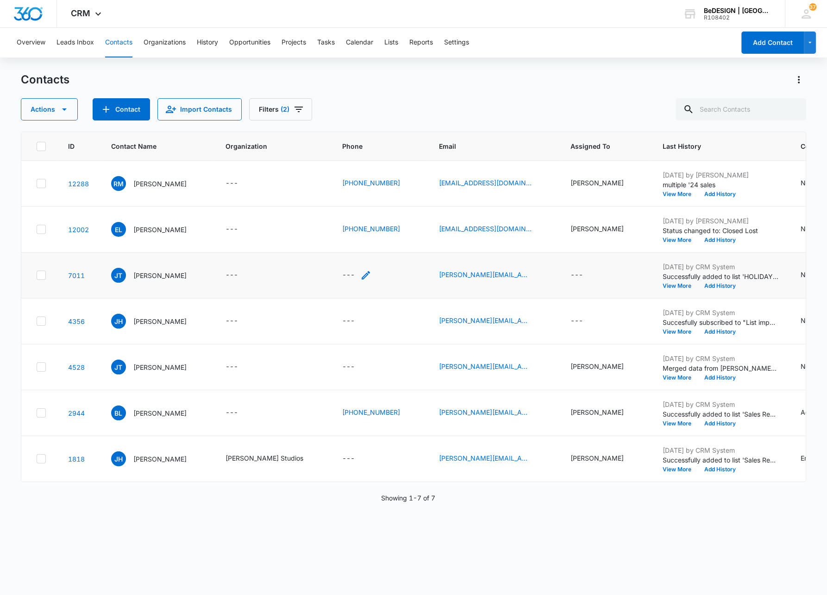
click at [360, 274] on icon "Phone - - Select to Edit Field" at bounding box center [365, 275] width 11 height 11
click at [282, 217] on input "Phone" at bounding box center [315, 215] width 117 height 22
click at [293, 215] on input "Phone" at bounding box center [315, 215] width 117 height 22
click at [290, 215] on input "Phone" at bounding box center [315, 215] width 117 height 22
click at [335, 219] on input "Phone" at bounding box center [315, 215] width 117 height 22
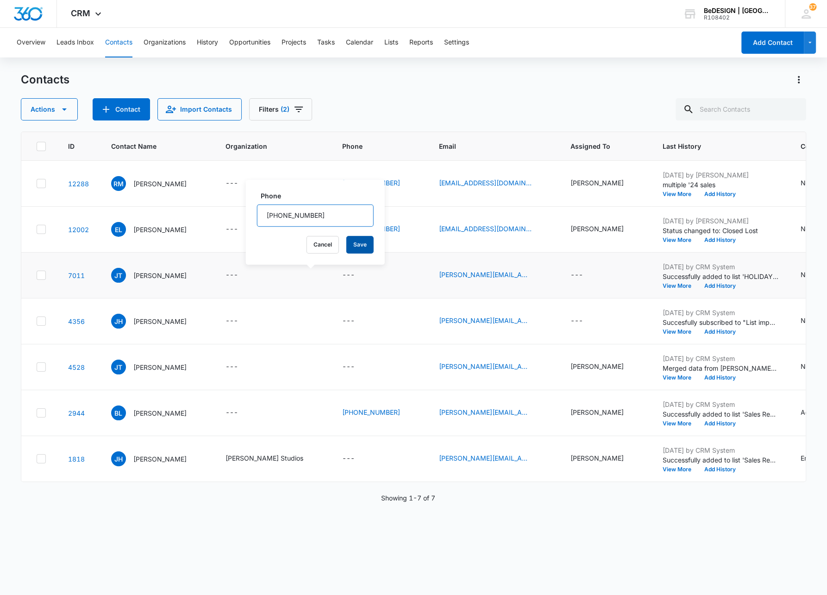
type input "(281) 750-1438"
click at [349, 245] on button "Save" at bounding box center [359, 245] width 27 height 18
click at [362, 321] on icon "Phone - - Select to Edit Field" at bounding box center [366, 321] width 8 height 8
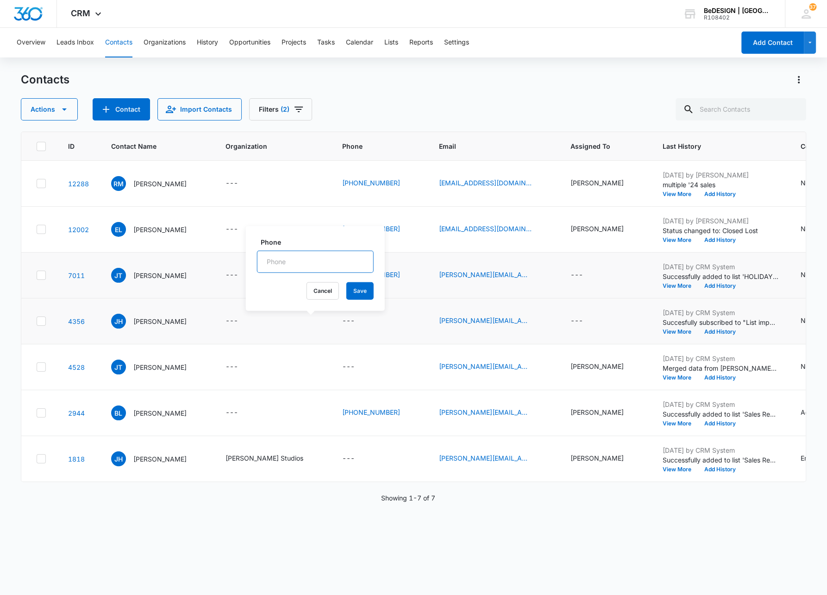
click at [293, 259] on input "Phone" at bounding box center [315, 262] width 117 height 22
type input "(713) 419-2626"
click at [357, 290] on button "Save" at bounding box center [359, 291] width 27 height 18
click at [40, 274] on icon at bounding box center [41, 275] width 8 height 8
click at [37, 275] on input "checkbox" at bounding box center [36, 275] width 0 height 0
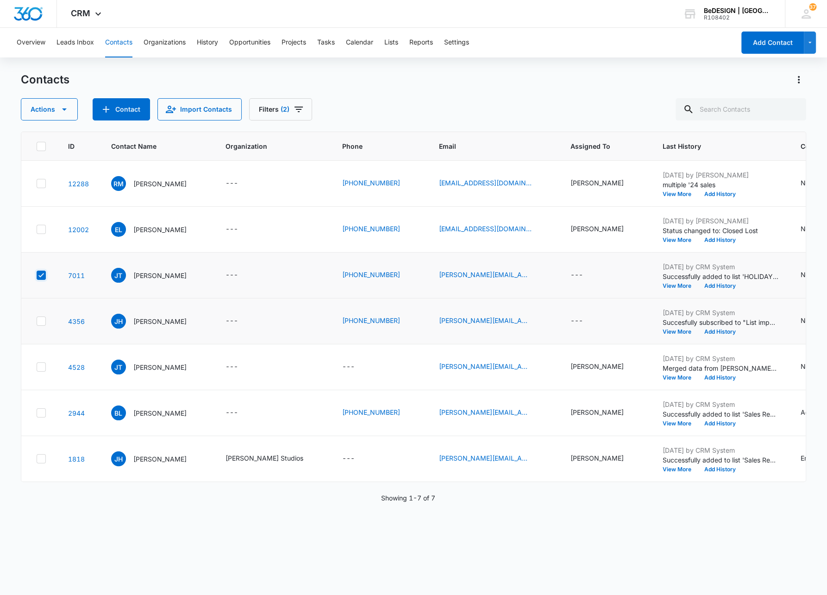
checkbox input "true"
click at [39, 366] on icon at bounding box center [41, 367] width 8 height 8
click at [37, 367] on input "checkbox" at bounding box center [36, 367] width 0 height 0
checkbox input "true"
click at [67, 111] on icon "button" at bounding box center [64, 109] width 11 height 11
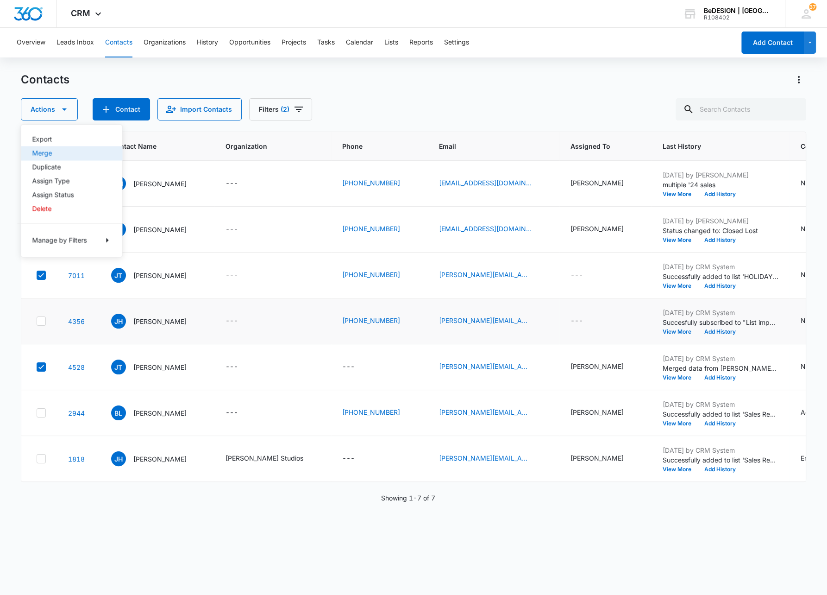
click at [38, 152] on div "Merge" at bounding box center [66, 153] width 68 height 6
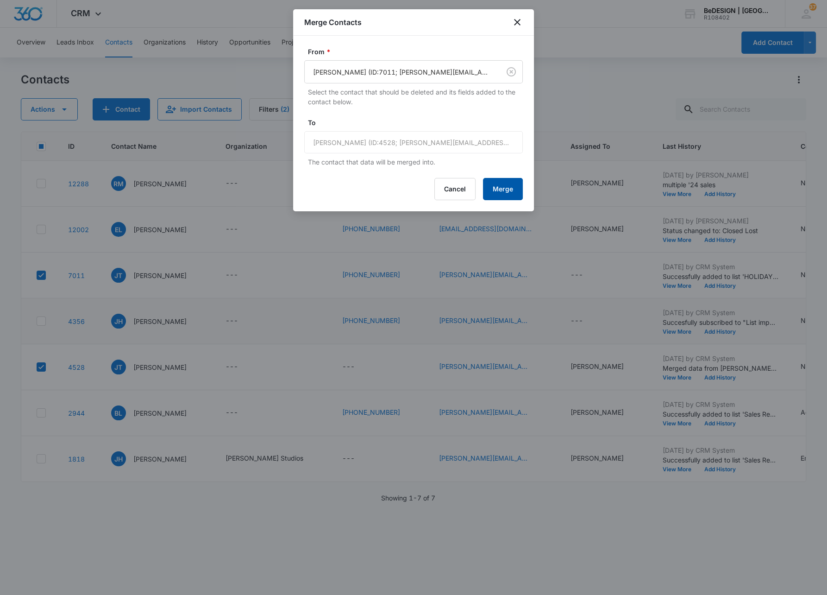
click at [508, 186] on button "Merge" at bounding box center [503, 189] width 40 height 22
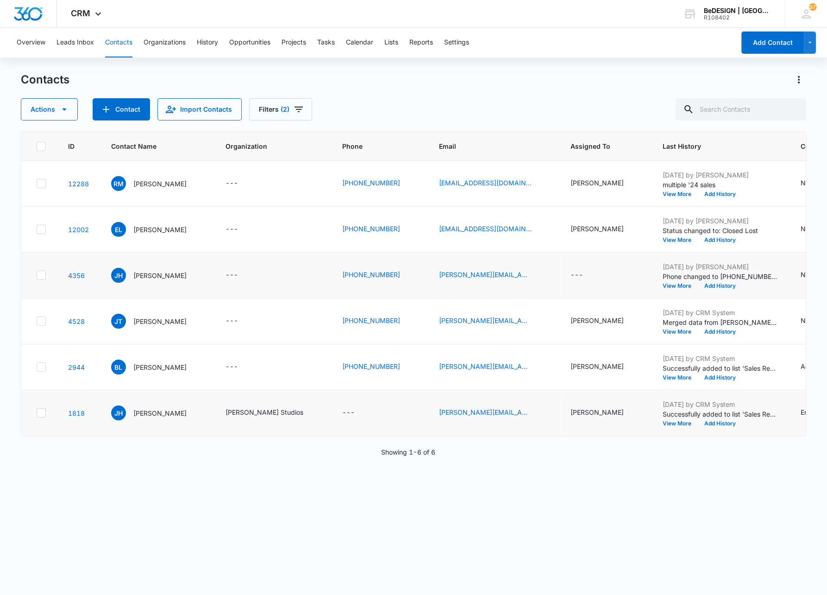
click at [40, 411] on icon at bounding box center [41, 412] width 8 height 8
click at [37, 413] on input "checkbox" at bounding box center [36, 413] width 0 height 0
checkbox input "true"
click at [40, 273] on icon at bounding box center [41, 275] width 8 height 8
click at [37, 275] on input "checkbox" at bounding box center [36, 275] width 0 height 0
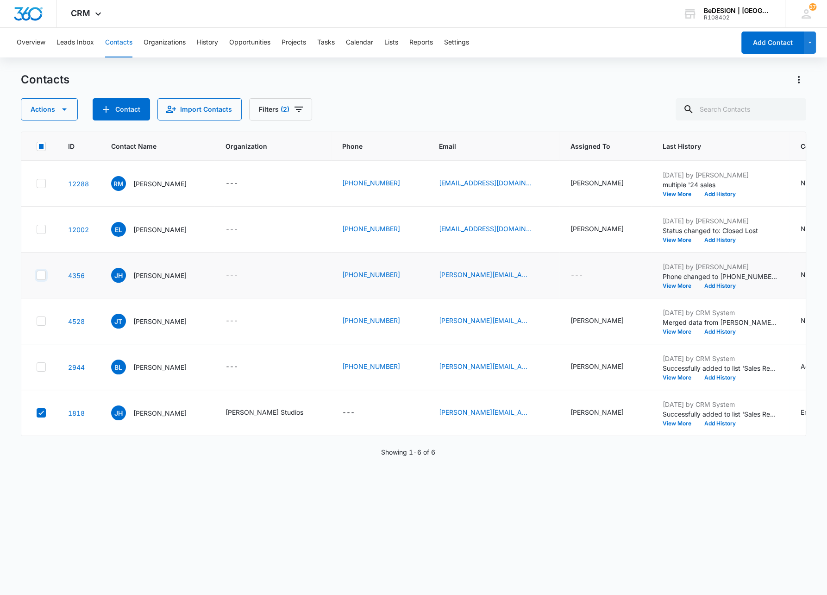
checkbox input "true"
click at [65, 100] on button "Actions" at bounding box center [49, 109] width 57 height 22
click at [43, 152] on div "Merge" at bounding box center [66, 153] width 68 height 6
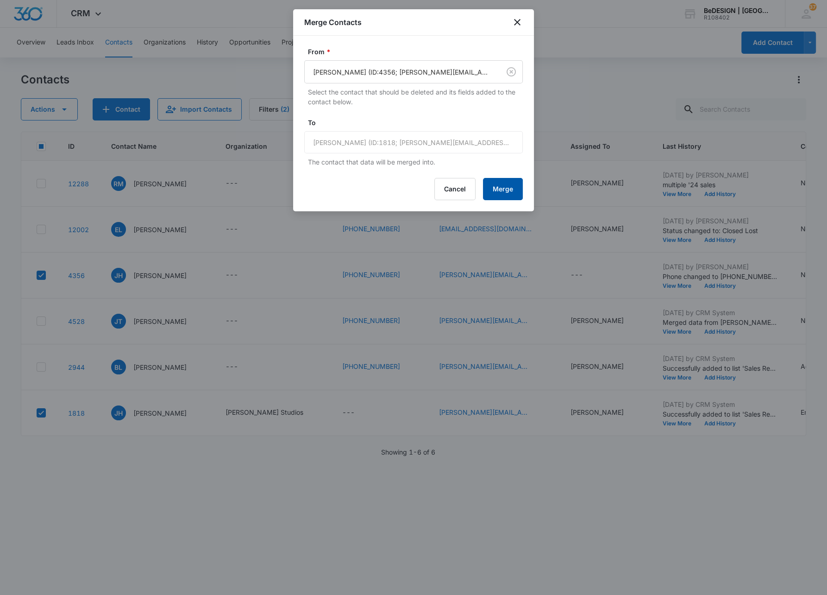
click at [497, 183] on button "Merge" at bounding box center [503, 189] width 40 height 22
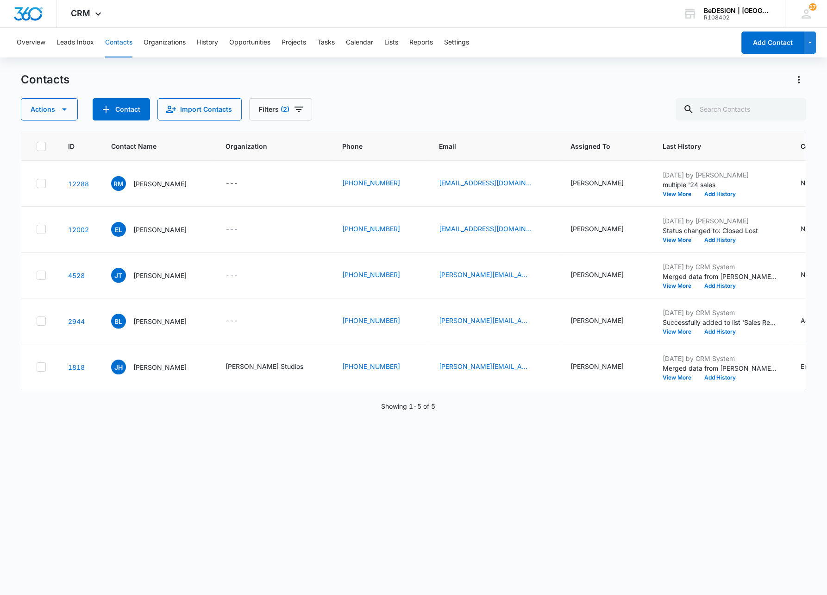
click at [39, 143] on icon at bounding box center [41, 146] width 8 height 8
click at [37, 146] on input "checkbox" at bounding box center [36, 146] width 0 height 0
checkbox input "true"
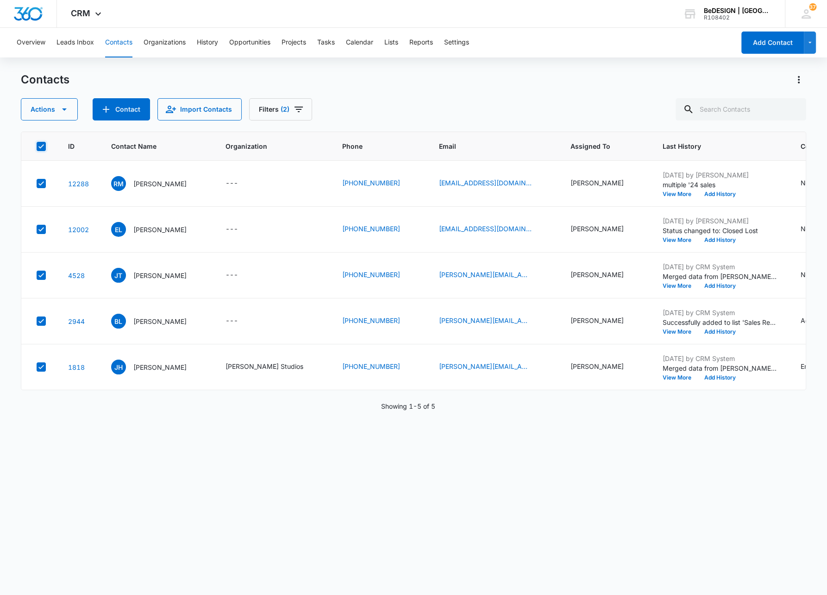
checkbox input "true"
click at [66, 104] on icon "button" at bounding box center [64, 109] width 11 height 11
click at [46, 136] on div "Export" at bounding box center [66, 139] width 68 height 6
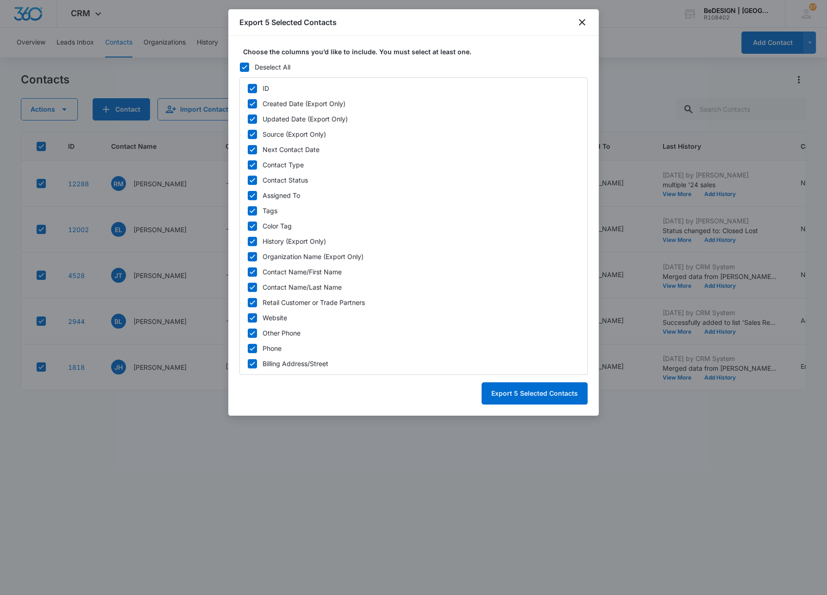
click at [252, 88] on icon at bounding box center [252, 88] width 8 height 8
click at [248, 88] on input "ID" at bounding box center [247, 88] width 0 height 6
checkbox input "false"
click at [252, 105] on icon at bounding box center [252, 104] width 8 height 8
click at [248, 105] on input "Created Date (Export Only)" at bounding box center [247, 103] width 0 height 6
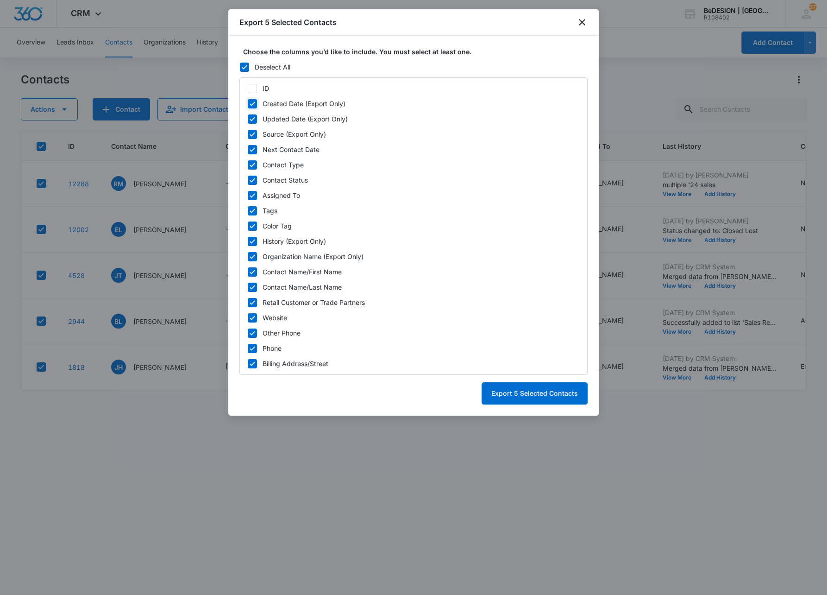
checkbox input "false"
click at [251, 119] on icon at bounding box center [252, 119] width 8 height 8
click at [248, 119] on input "Updated Date (Export Only)" at bounding box center [247, 119] width 0 height 6
checkbox input "false"
click at [254, 132] on icon at bounding box center [252, 134] width 8 height 8
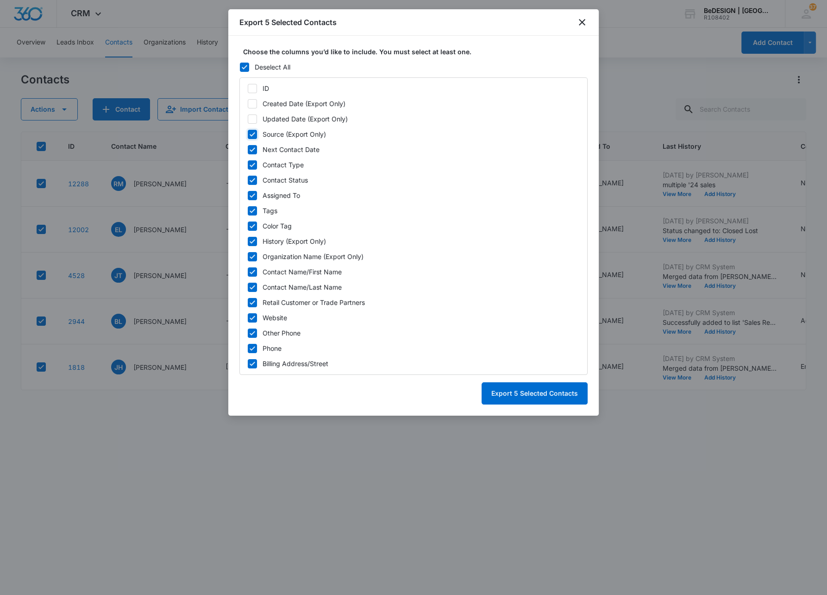
click at [248, 132] on input "Source (Export Only)" at bounding box center [247, 134] width 0 height 6
checkbox input "false"
click at [253, 148] on icon at bounding box center [253, 149] width 6 height 4
click at [248, 148] on input "Next Contact Date" at bounding box center [247, 149] width 0 height 6
checkbox input "false"
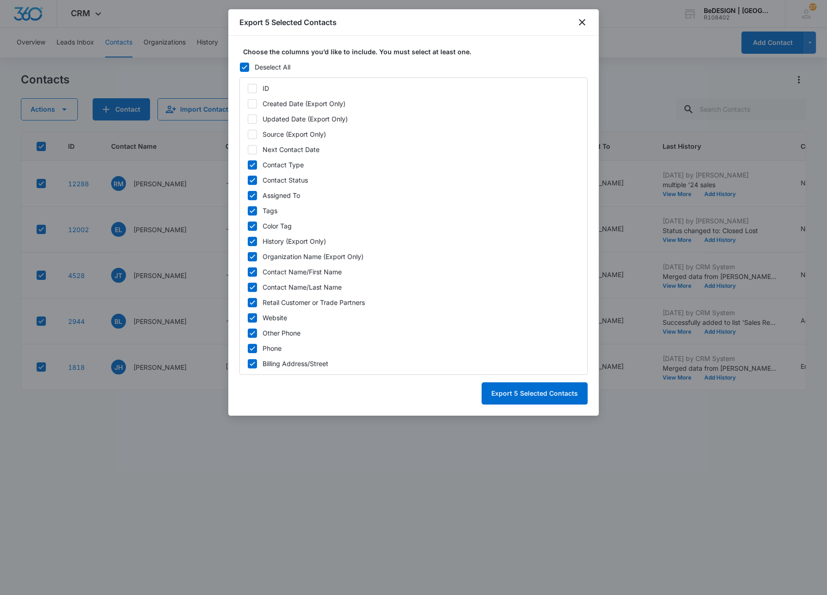
click at [251, 165] on icon at bounding box center [252, 165] width 8 height 8
click at [248, 165] on input "Contact Type" at bounding box center [247, 165] width 0 height 6
click at [251, 165] on icon at bounding box center [252, 165] width 8 height 8
click at [248, 165] on input "Contact Type" at bounding box center [247, 165] width 0 height 6
checkbox input "true"
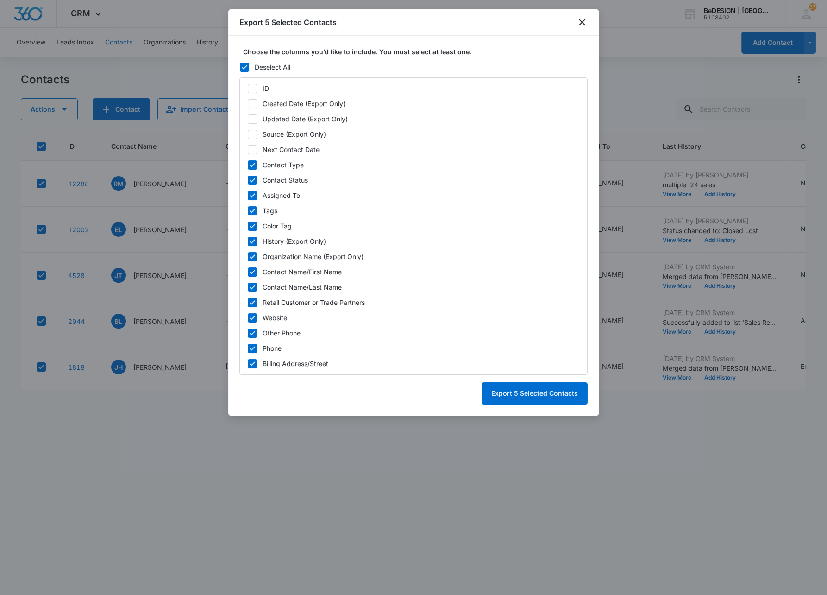
click at [251, 211] on icon at bounding box center [253, 210] width 6 height 4
click at [248, 211] on input "Tags" at bounding box center [247, 210] width 0 height 6
checkbox input "false"
click at [255, 227] on icon at bounding box center [252, 226] width 8 height 8
click at [248, 227] on input "Color Tag" at bounding box center [247, 226] width 0 height 6
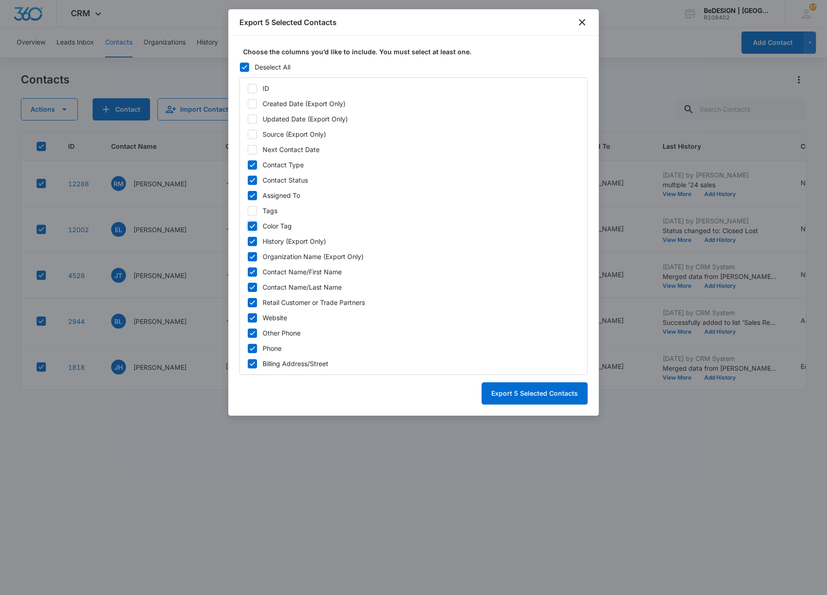
checkbox input "false"
click at [252, 244] on icon at bounding box center [252, 241] width 8 height 8
click at [248, 244] on input "History (Export Only)" at bounding box center [247, 241] width 0 height 6
checkbox input "false"
click at [251, 257] on icon at bounding box center [253, 256] width 6 height 4
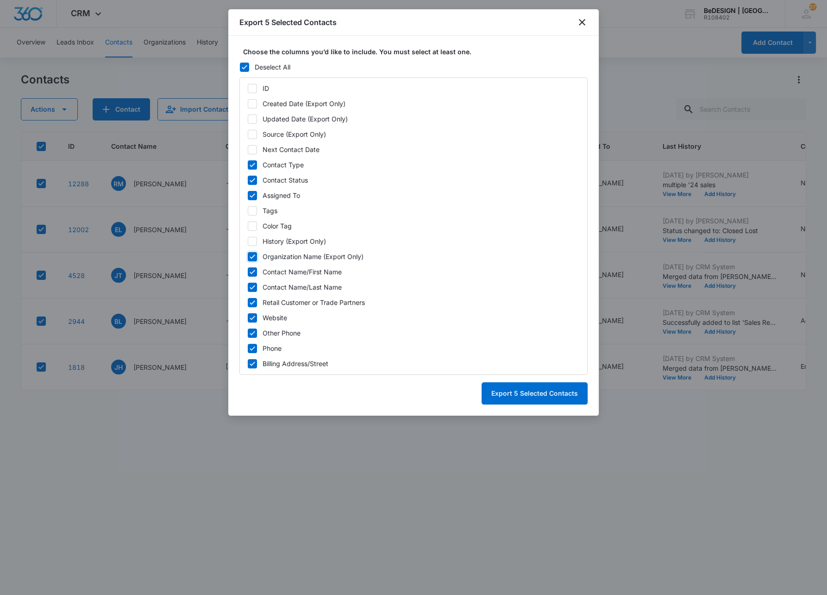
click at [248, 257] on input "Organization Name (Export Only)" at bounding box center [247, 256] width 0 height 6
checkbox input "false"
click at [251, 318] on icon at bounding box center [253, 317] width 6 height 4
click at [248, 318] on input "Website" at bounding box center [247, 317] width 0 height 6
checkbox input "false"
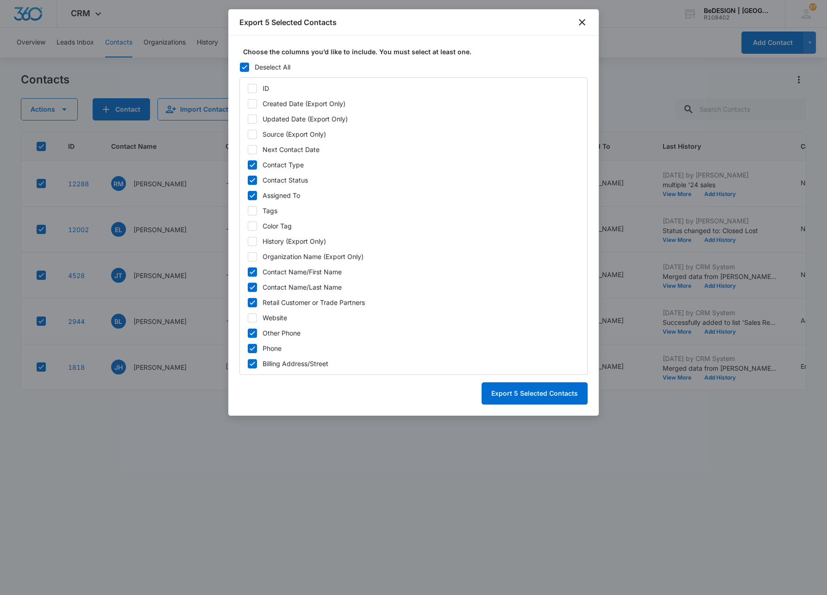
click at [252, 333] on icon at bounding box center [253, 333] width 6 height 4
click at [248, 333] on input "Other Phone" at bounding box center [247, 333] width 0 height 6
checkbox input "false"
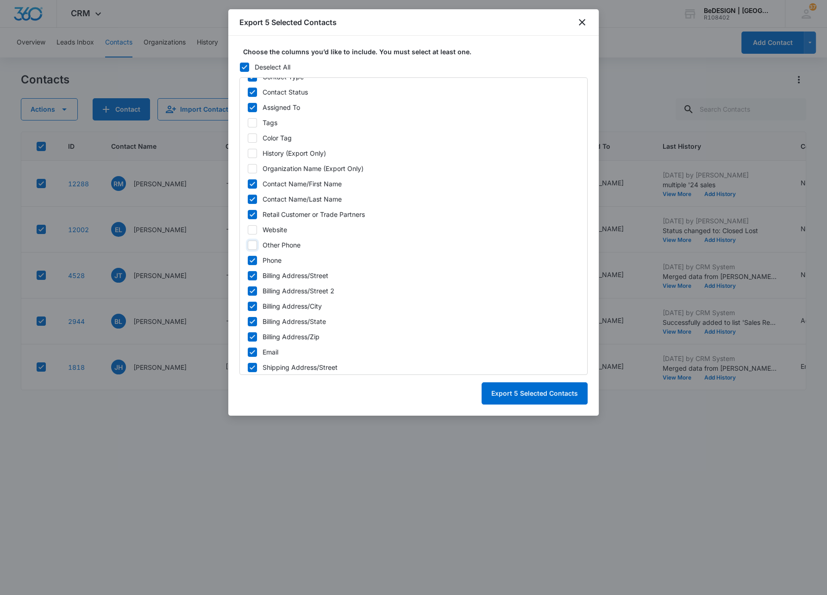
scroll to position [90, 0]
click at [251, 271] on icon at bounding box center [252, 274] width 8 height 8
click at [248, 271] on input "Billing Address/Street" at bounding box center [247, 273] width 0 height 6
checkbox input "false"
click at [251, 286] on icon at bounding box center [252, 289] width 8 height 8
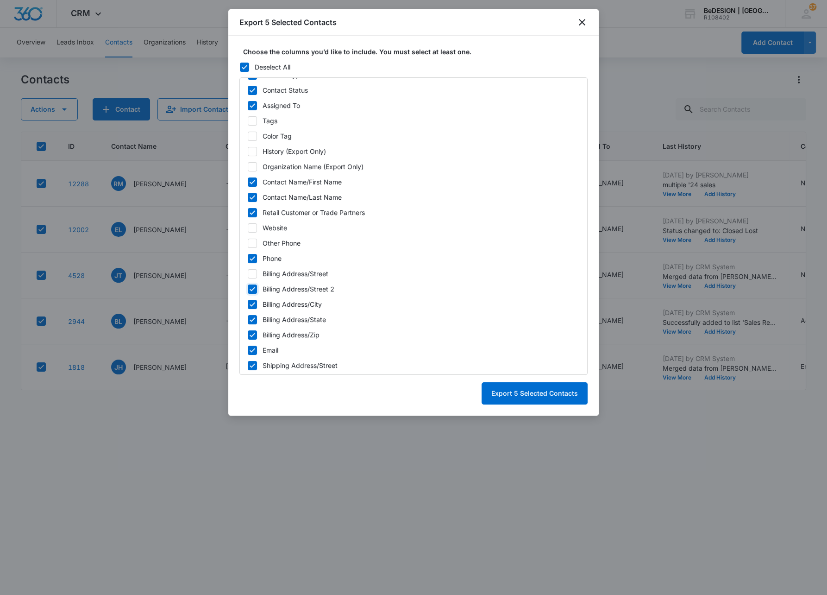
click at [248, 286] on input "Billing Address/Street 2" at bounding box center [247, 289] width 0 height 6
checkbox input "false"
click at [252, 301] on icon at bounding box center [252, 304] width 8 height 8
click at [248, 301] on input "Billing Address/City" at bounding box center [247, 304] width 0 height 6
checkbox input "false"
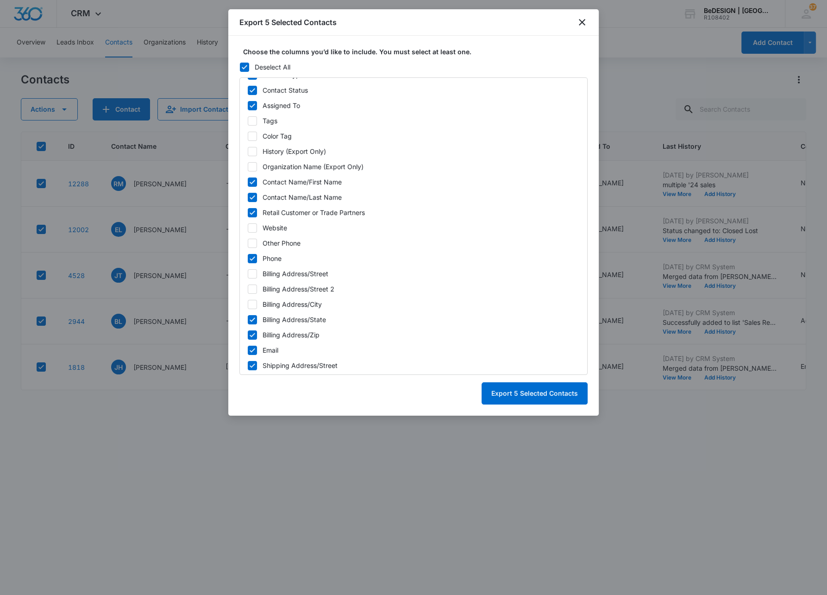
click at [253, 320] on icon at bounding box center [252, 319] width 8 height 8
click at [248, 320] on input "Billing Address/State" at bounding box center [247, 319] width 0 height 6
checkbox input "false"
click at [252, 333] on icon at bounding box center [252, 335] width 8 height 8
click at [248, 333] on input "Billing Address/Zip" at bounding box center [247, 335] width 0 height 6
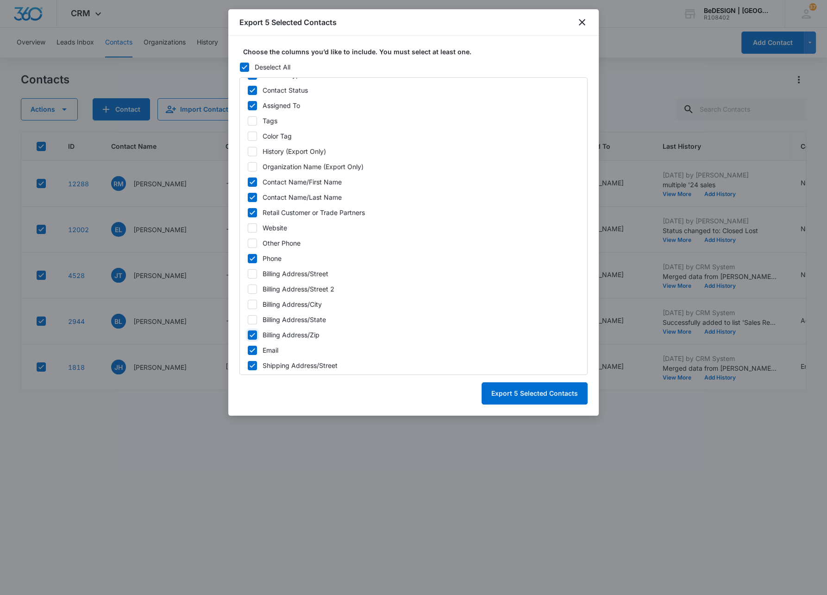
checkbox input "false"
click at [252, 348] on icon at bounding box center [252, 350] width 8 height 8
click at [248, 348] on input "Email" at bounding box center [247, 350] width 0 height 6
click at [253, 349] on icon at bounding box center [253, 350] width 6 height 4
click at [248, 349] on input "Email" at bounding box center [247, 350] width 0 height 6
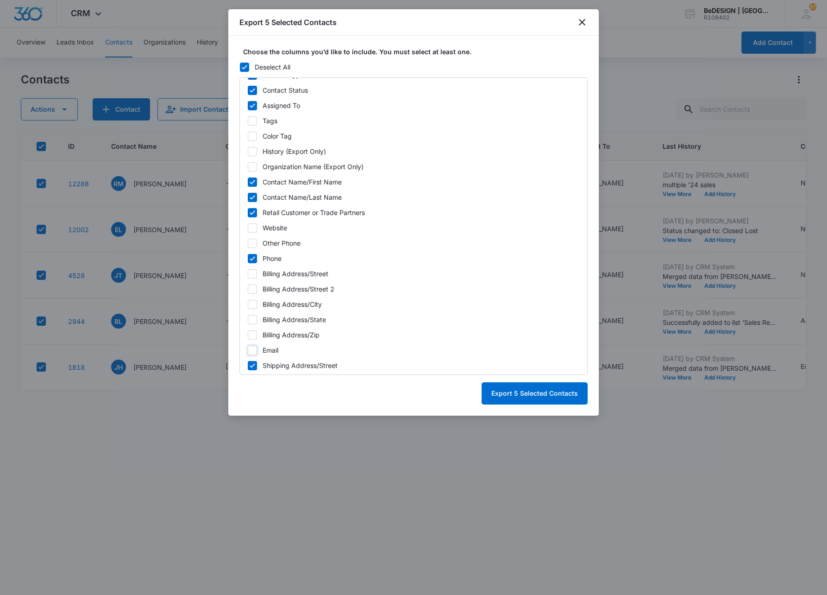
checkbox input "true"
click at [251, 364] on icon at bounding box center [252, 365] width 8 height 8
click at [248, 364] on input "Shipping Address/Street" at bounding box center [247, 365] width 0 height 6
checkbox input "false"
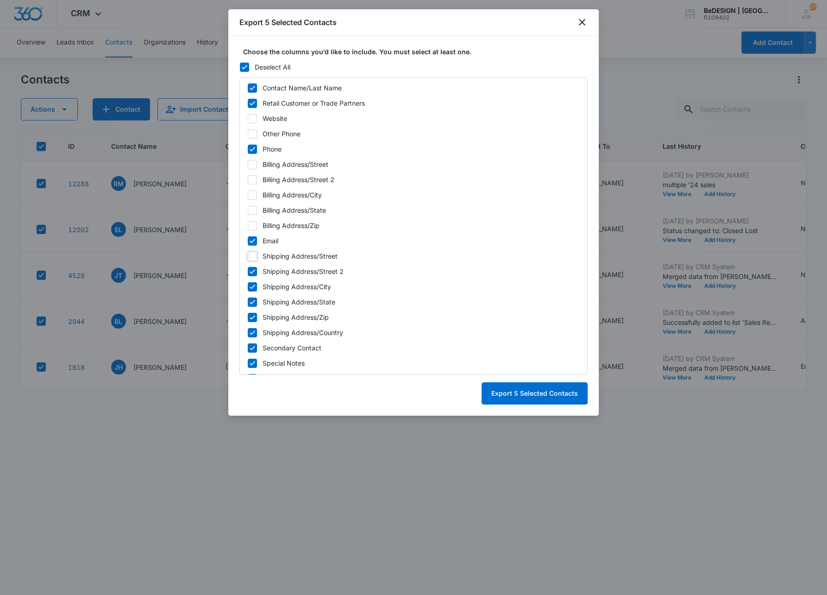
scroll to position [206, 0]
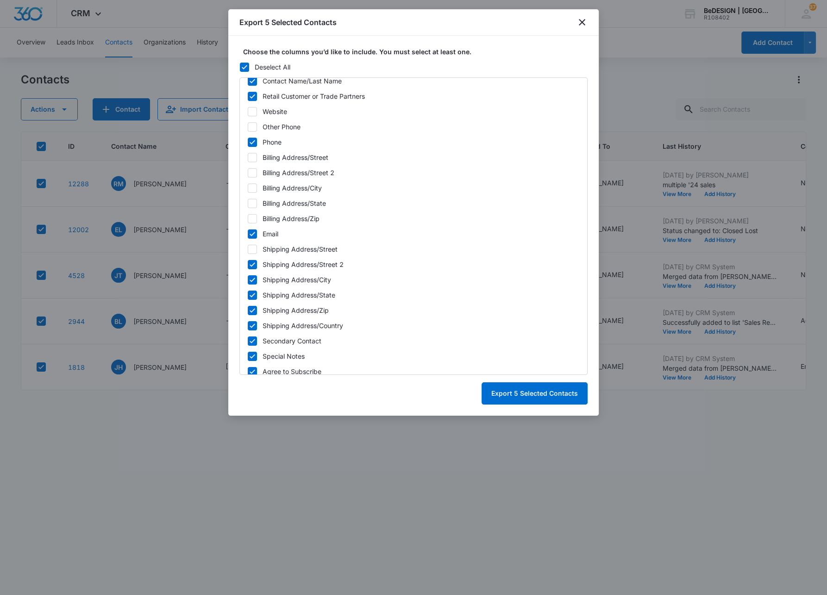
click at [254, 264] on icon at bounding box center [252, 264] width 8 height 8
click at [248, 264] on input "Shipping Address/Street 2" at bounding box center [247, 264] width 0 height 6
checkbox input "false"
click at [252, 276] on icon at bounding box center [252, 280] width 8 height 8
click at [248, 276] on input "Shipping Address/City" at bounding box center [247, 279] width 0 height 6
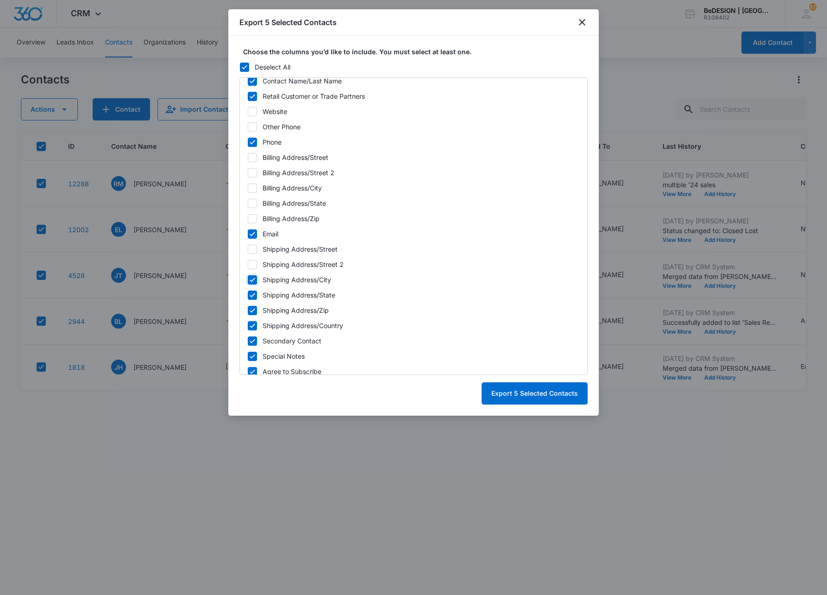
checkbox input "false"
click at [252, 291] on icon at bounding box center [252, 295] width 8 height 8
click at [248, 292] on input "Shipping Address/State" at bounding box center [247, 295] width 0 height 6
checkbox input "false"
click at [250, 308] on icon at bounding box center [252, 310] width 8 height 8
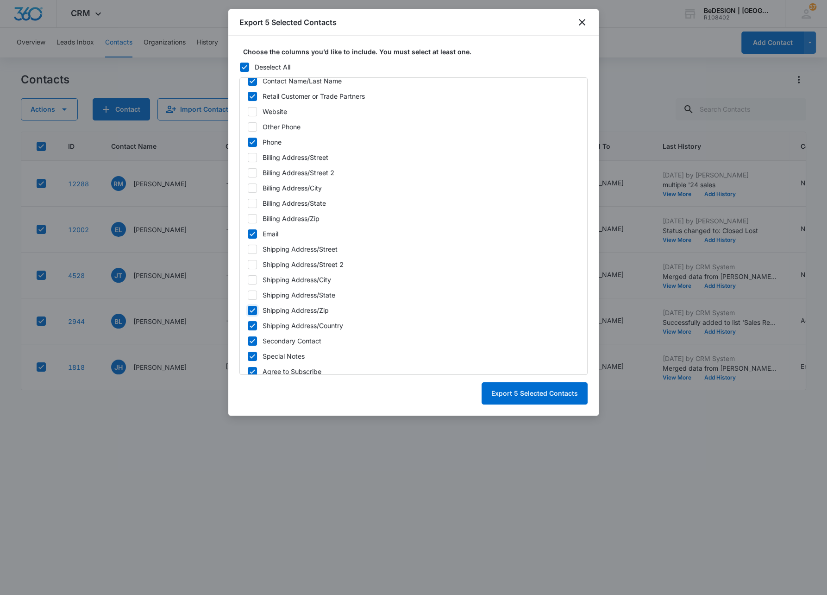
click at [248, 308] on input "Shipping Address/Zip" at bounding box center [247, 310] width 0 height 6
checkbox input "false"
click at [250, 325] on icon at bounding box center [252, 325] width 8 height 8
click at [248, 325] on input "Shipping Address/Country" at bounding box center [247, 325] width 0 height 6
checkbox input "false"
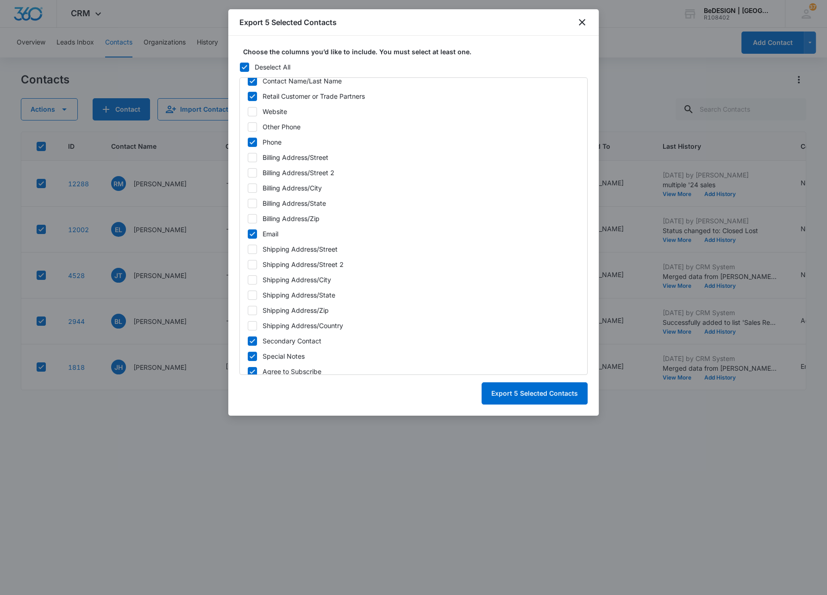
click at [250, 344] on icon at bounding box center [252, 341] width 8 height 8
click at [248, 344] on input "Secondary Contact" at bounding box center [247, 341] width 0 height 6
checkbox input "false"
click at [251, 358] on icon at bounding box center [252, 356] width 8 height 8
click at [248, 358] on input "Special Notes" at bounding box center [247, 356] width 0 height 6
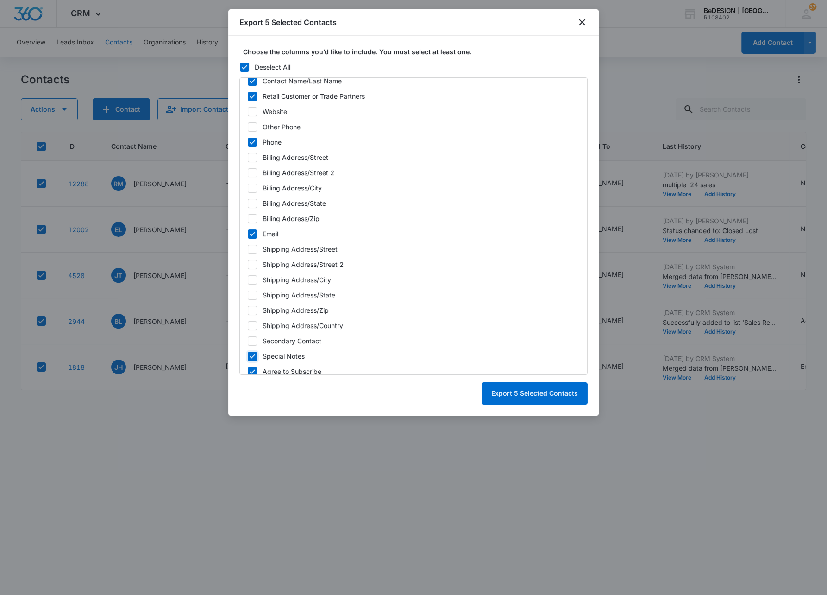
checkbox input "false"
click at [250, 370] on icon at bounding box center [252, 371] width 8 height 8
click at [248, 370] on input "Agree to Subscribe" at bounding box center [247, 371] width 0 height 6
checkbox input "false"
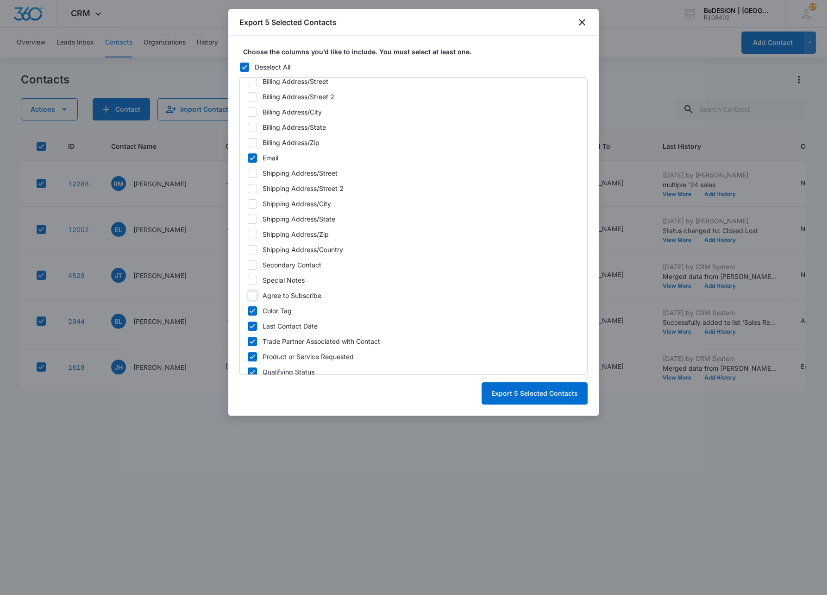
scroll to position [283, 0]
click at [253, 310] on icon at bounding box center [252, 310] width 8 height 8
click at [248, 310] on input "Color Tag" at bounding box center [247, 310] width 0 height 6
checkbox input "false"
click at [252, 321] on icon at bounding box center [252, 325] width 8 height 8
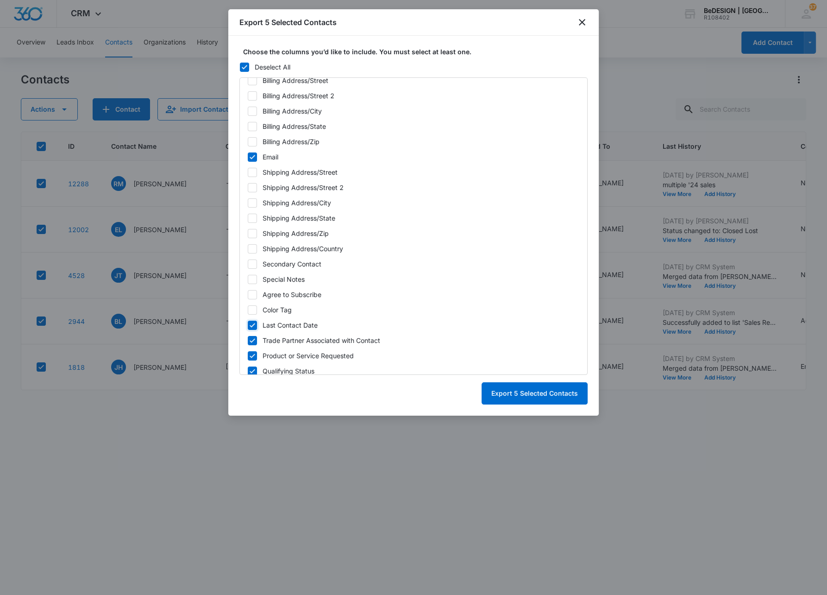
click at [248, 322] on input "Last Contact Date" at bounding box center [247, 325] width 0 height 6
checkbox input "false"
click at [252, 341] on icon at bounding box center [252, 340] width 8 height 8
click at [248, 341] on input "Trade Partner Associated with Contact" at bounding box center [247, 340] width 0 height 6
checkbox input "false"
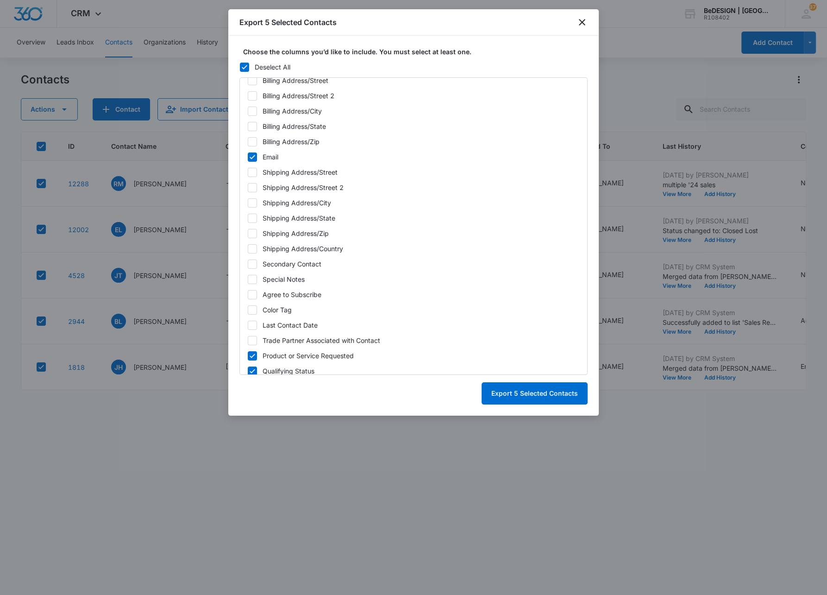
click at [252, 355] on icon at bounding box center [253, 355] width 6 height 4
click at [248, 355] on input "Product or Service Requested" at bounding box center [247, 355] width 0 height 6
checkbox input "false"
click at [252, 369] on icon at bounding box center [252, 371] width 8 height 8
click at [248, 369] on input "Qualifying Status" at bounding box center [247, 371] width 0 height 6
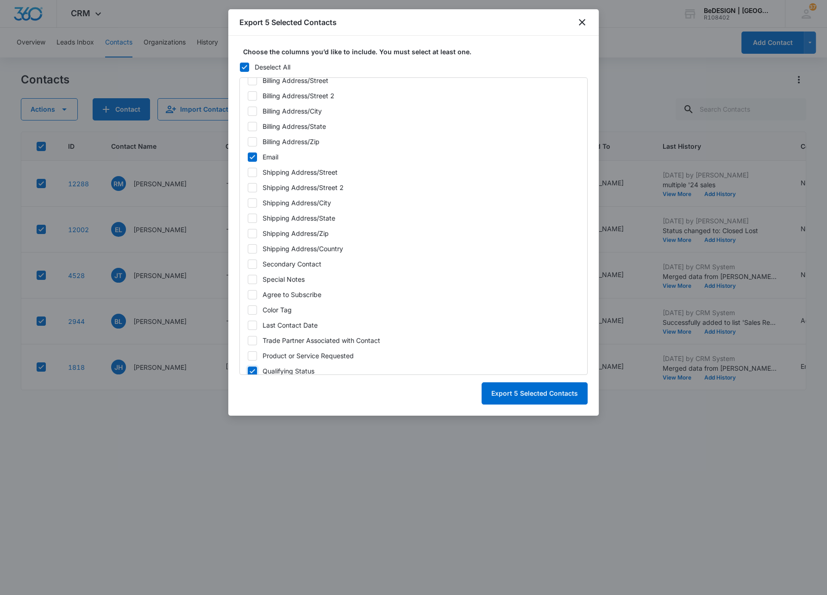
checkbox input "false"
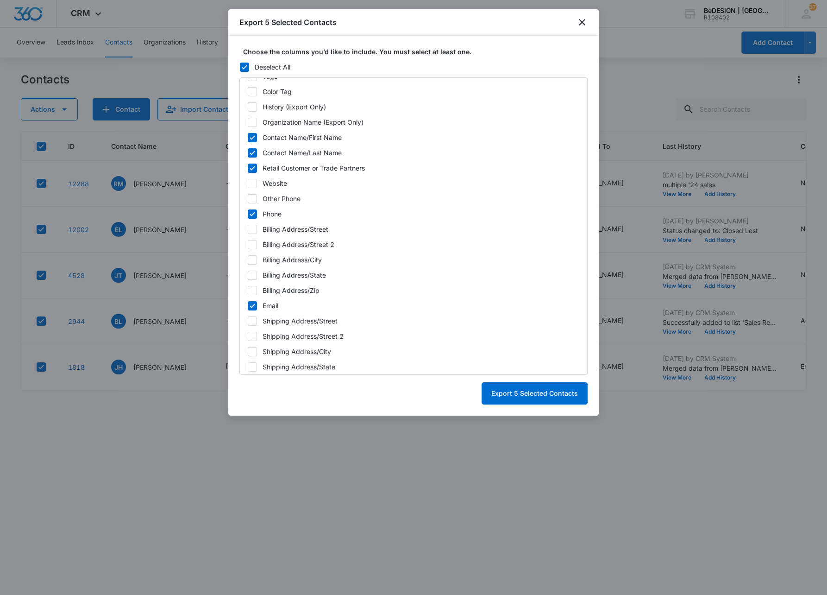
scroll to position [289, 0]
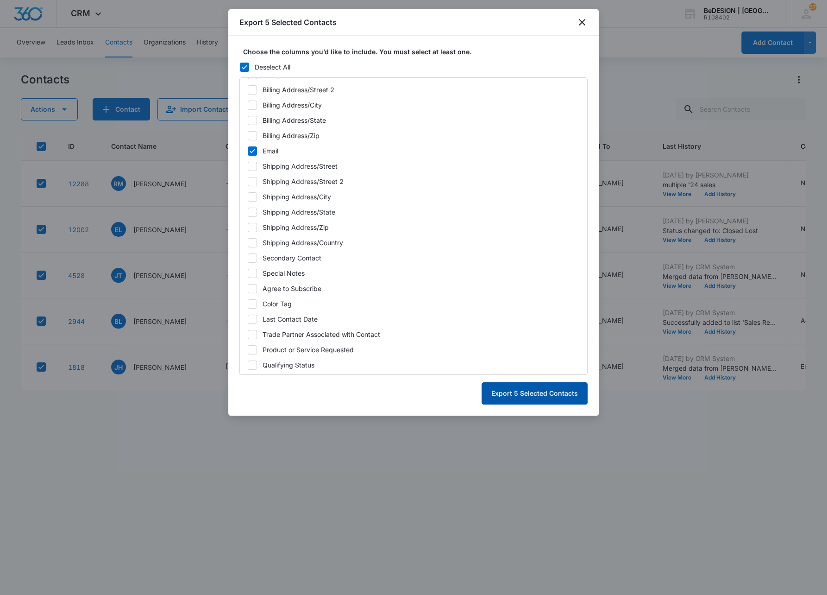
click at [529, 395] on button "Export 5 Selected Contacts" at bounding box center [535, 393] width 106 height 22
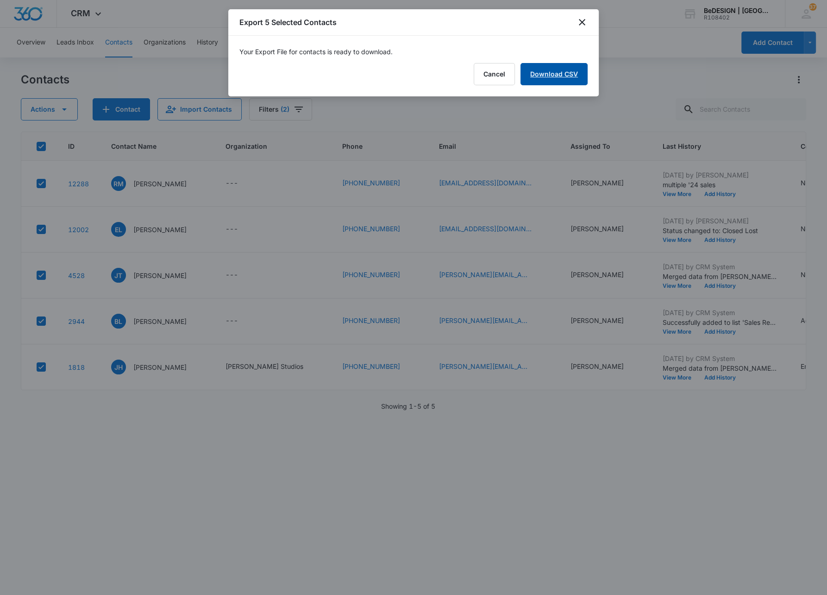
click at [559, 79] on link "Download CSV" at bounding box center [553, 74] width 67 height 22
